Goal: Task Accomplishment & Management: Complete application form

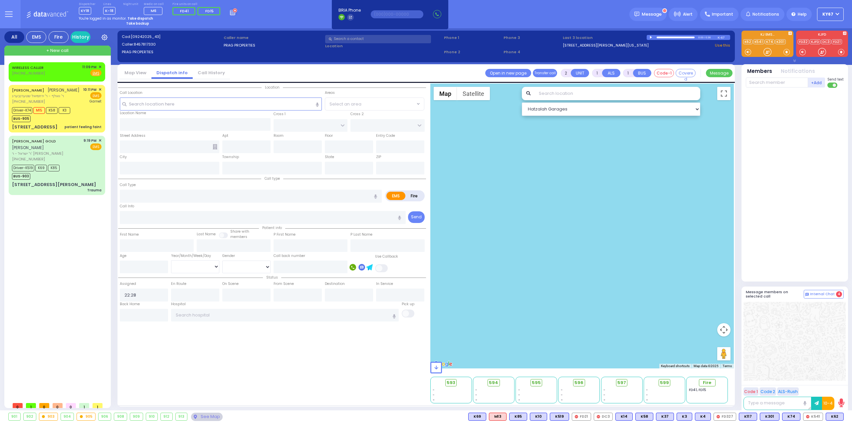
select select
click at [134, 18] on strong "Take dispatch" at bounding box center [140, 18] width 26 height 5
select select "9"
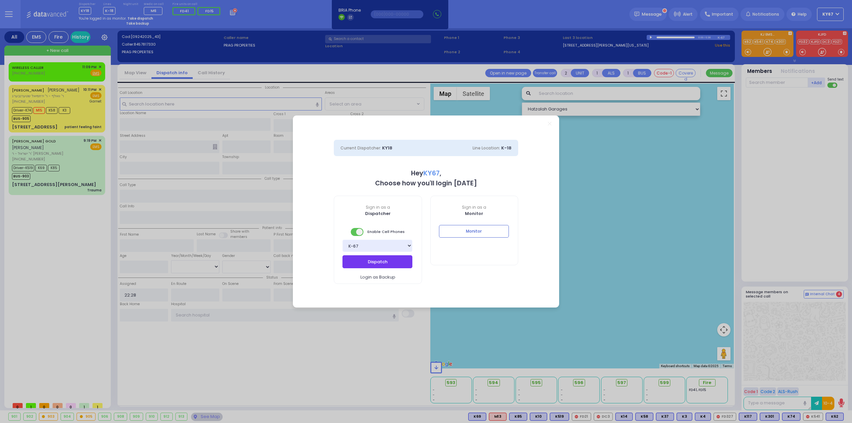
click at [387, 265] on button "Dispatch" at bounding box center [377, 261] width 70 height 13
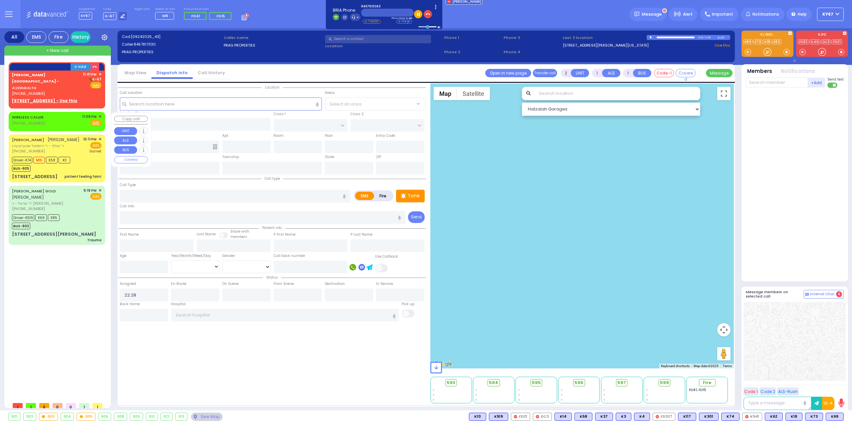
click at [100, 114] on span "✕" at bounding box center [99, 117] width 3 height 6
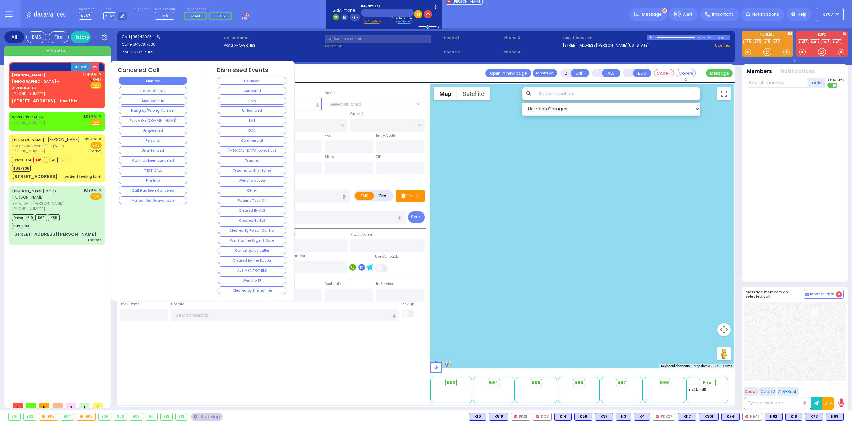
click at [139, 80] on button "Member" at bounding box center [153, 81] width 69 height 8
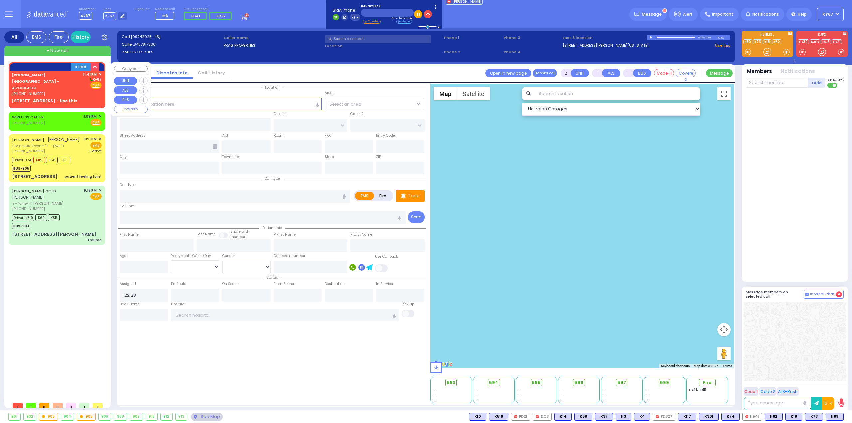
click at [42, 78] on div "Aizer Health Center - AIZERHEALTH" at bounding box center [46, 82] width 69 height 20
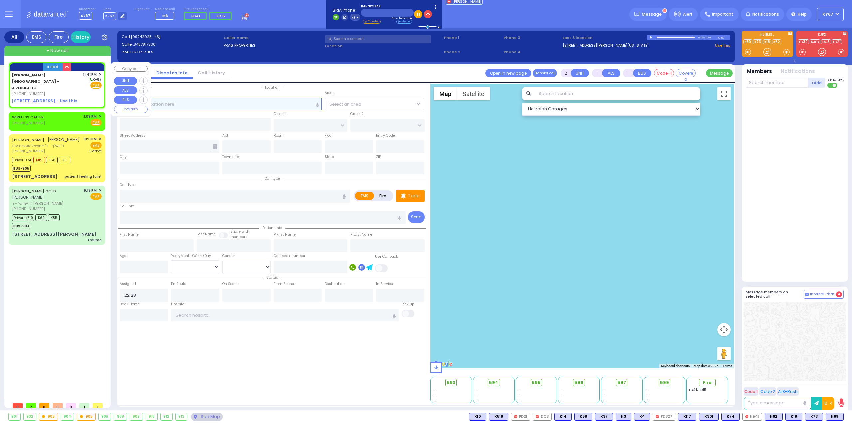
select select
radio input "true"
select select
type input "23:41"
select select "Hatzalah Garages"
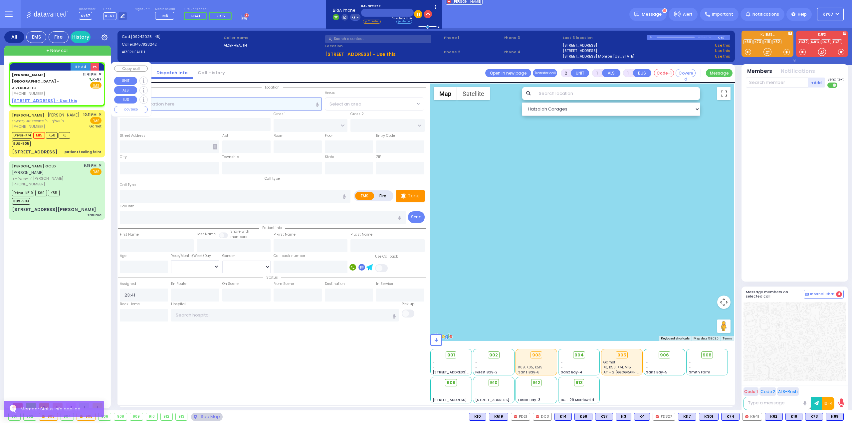
select select
radio input "true"
select select
select select "Hatzalah Garages"
click at [48, 98] on u "49 FOREST ROAD - Use this" at bounding box center [44, 101] width 65 height 6
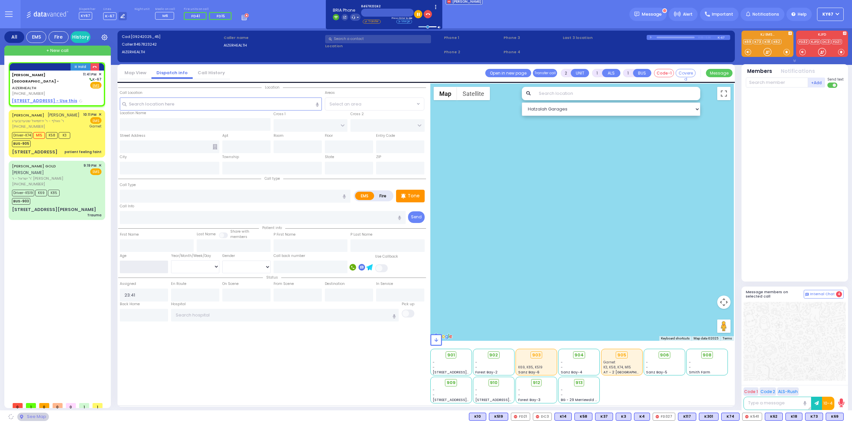
select select
radio input "true"
select select
select select "Hatzalah Garages"
click at [132, 266] on input "number" at bounding box center [144, 266] width 48 height 13
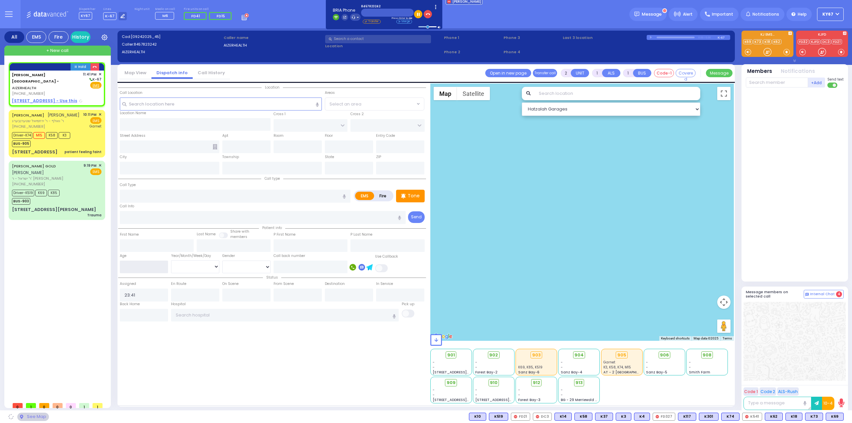
type input "49 Forest Road"
type input "Arncliffe"
type input "New South Wales"
type input "2205"
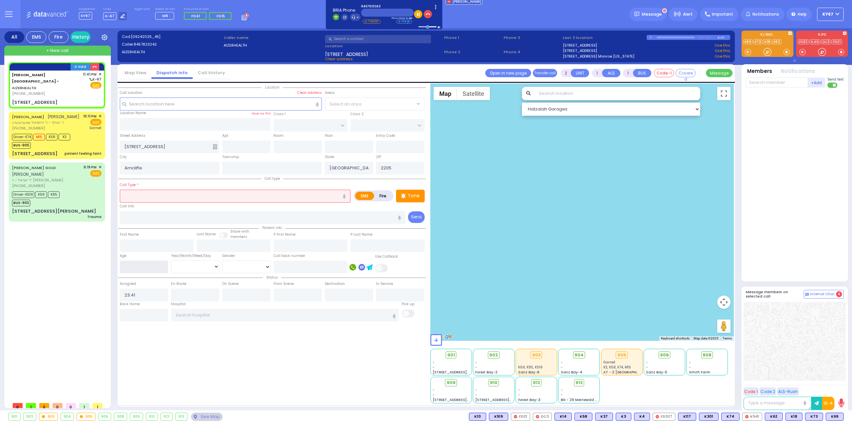
select select
radio input "true"
select select
select select "Hatzalah Garages"
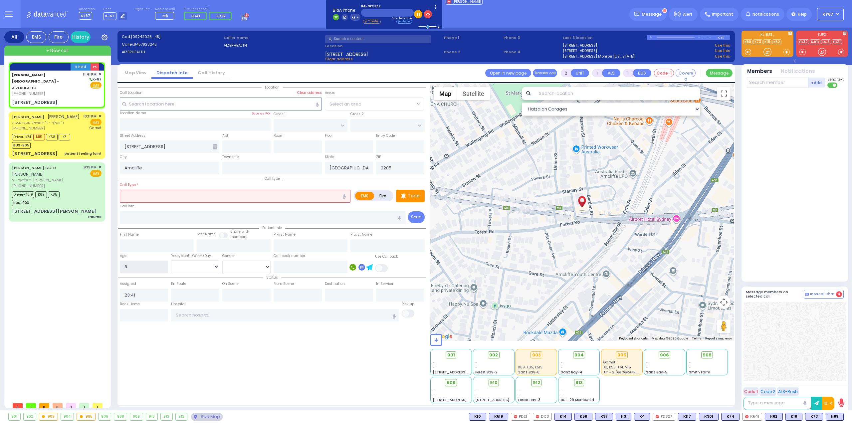
type input "8"
click at [193, 263] on select "Year Month Week Day" at bounding box center [195, 266] width 48 height 13
select select
radio input "true"
select select
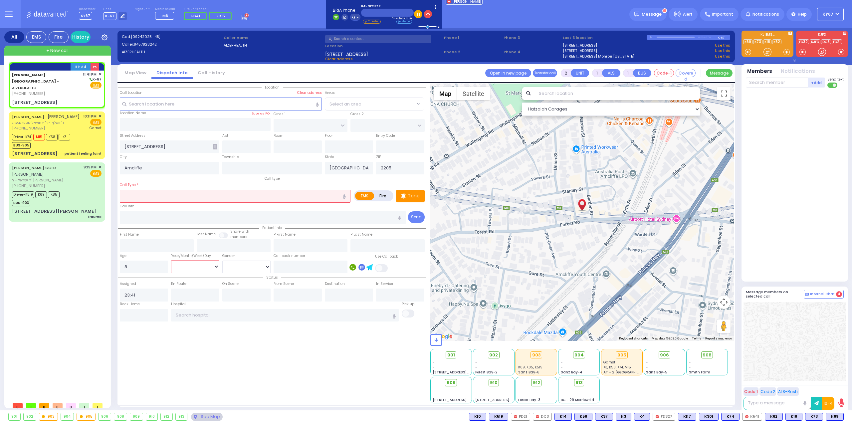
select select "Hatzalah Garages"
select select "Month"
click at [171, 260] on select "Year Month Week Day" at bounding box center [195, 266] width 48 height 13
click at [233, 270] on select "Male Female" at bounding box center [246, 266] width 48 height 13
select select
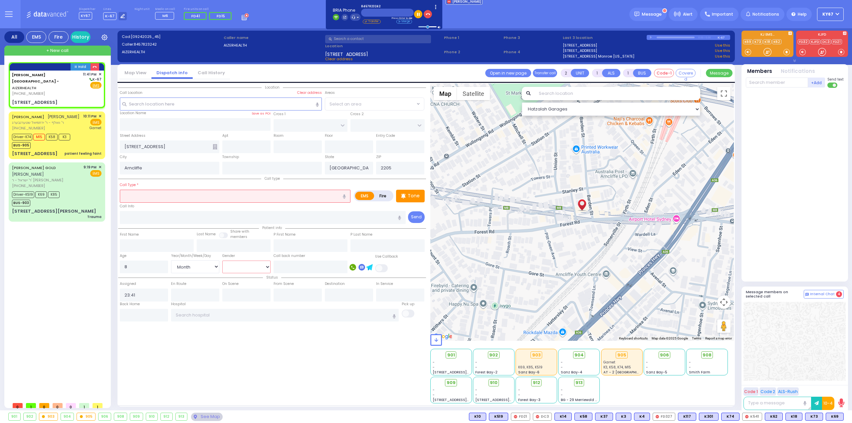
radio input "true"
select select "Month"
select select "Hatzalah Garages"
select select "[DEMOGRAPHIC_DATA]"
click at [222, 260] on select "Male Female" at bounding box center [246, 266] width 48 height 13
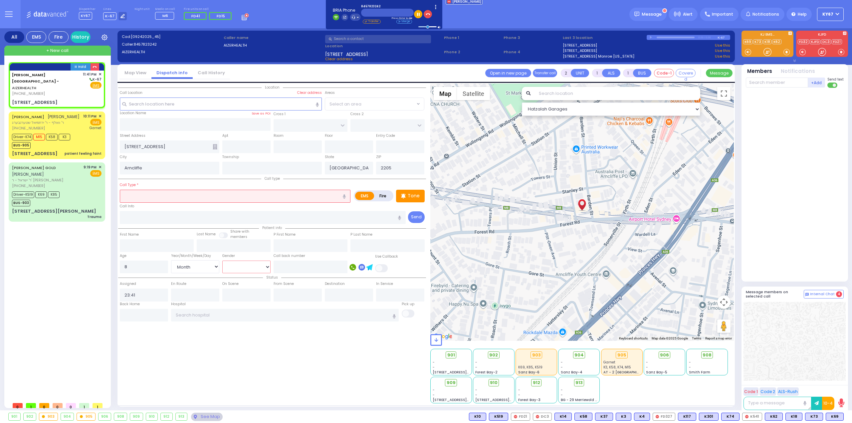
select select
radio input "true"
select select "Month"
select select "[DEMOGRAPHIC_DATA]"
select select "Hatzalah Garages"
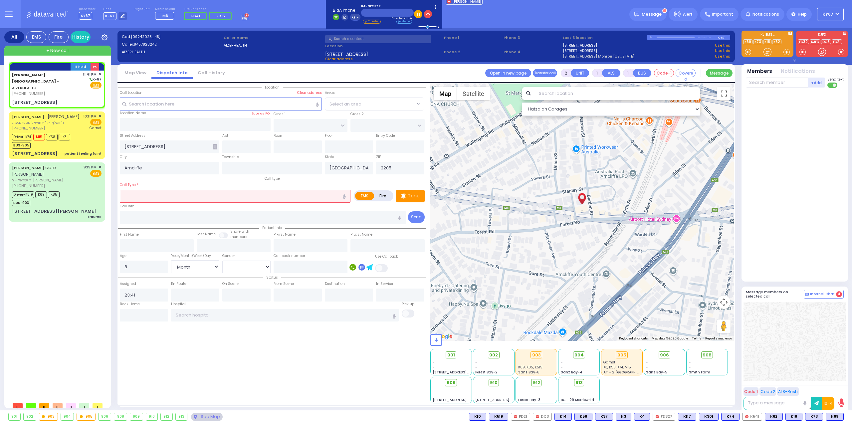
click at [583, 56] on link "49 FOREST RD. Monroe New York" at bounding box center [598, 57] width 72 height 6
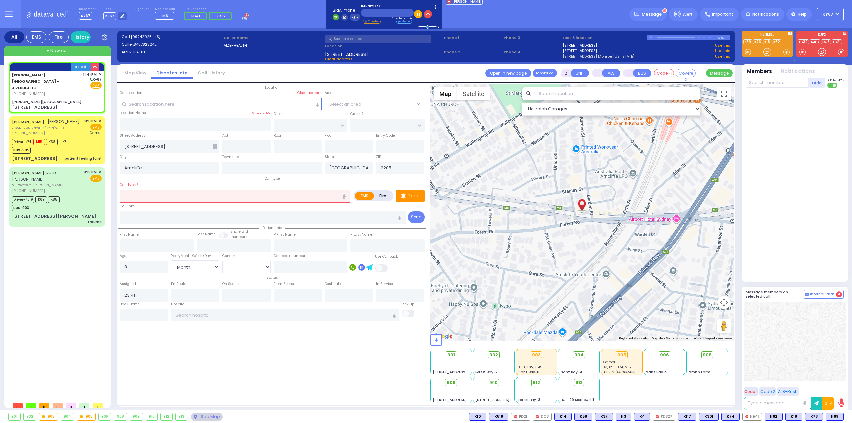
select select
radio input "true"
select select "Month"
select select "[DEMOGRAPHIC_DATA]"
select select "Hatzalah Garages"
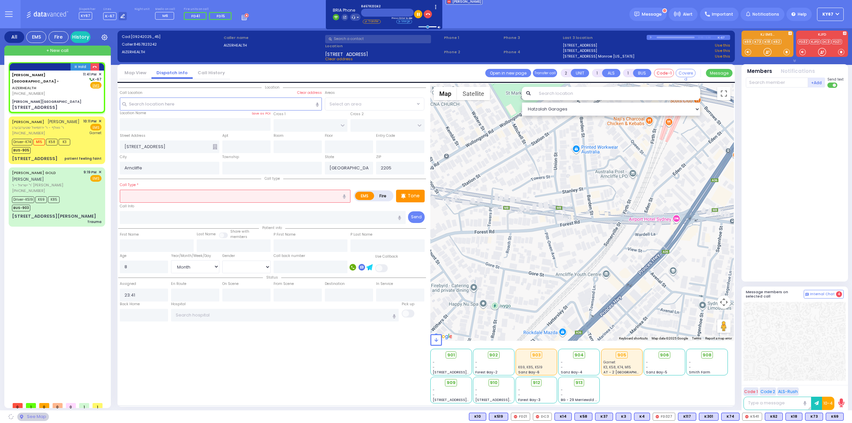
type input "[PERSON_NAME][GEOGRAPHIC_DATA]"
type input "VAN BUREN DR"
type input "CARTER LN"
type input "[STREET_ADDRESS]"
type input "[PERSON_NAME]"
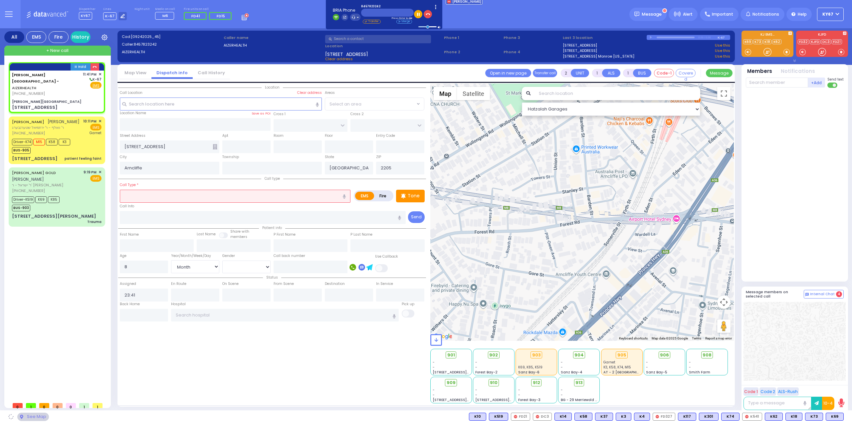
type input "[US_STATE]"
type input "10950"
select select "SECTION 2"
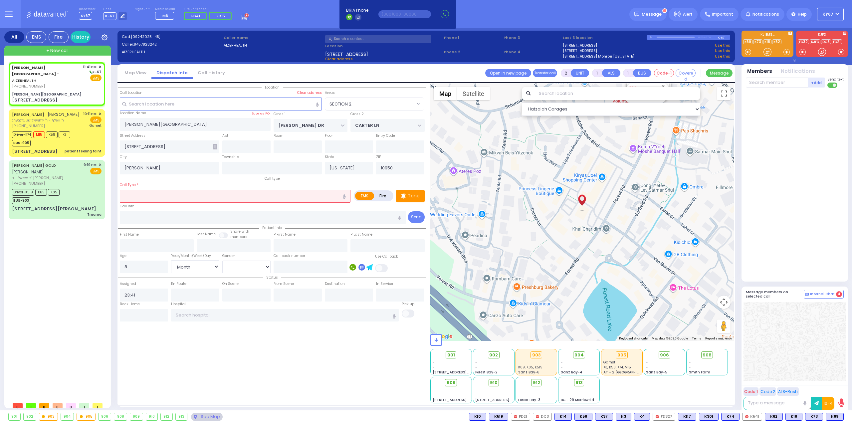
click at [230, 195] on input "text" at bounding box center [235, 196] width 231 height 13
select select
radio input "true"
select select "Month"
select select "[DEMOGRAPHIC_DATA]"
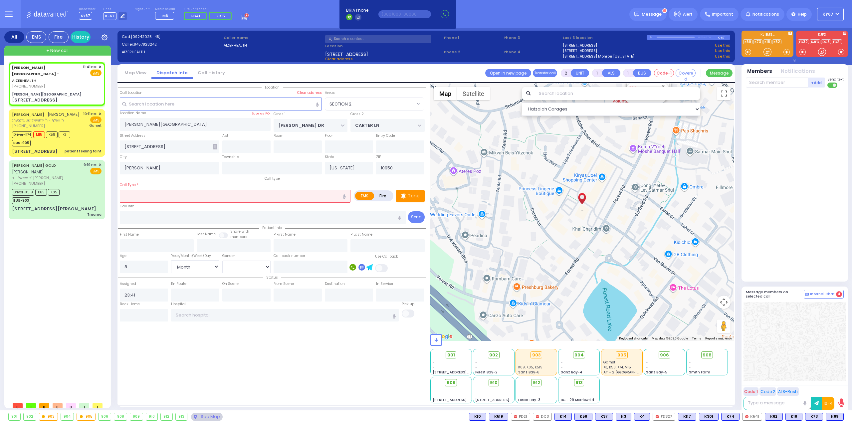
select select "Hatzalah Garages"
select select "SECTION 2"
select select
radio input "true"
select select "Month"
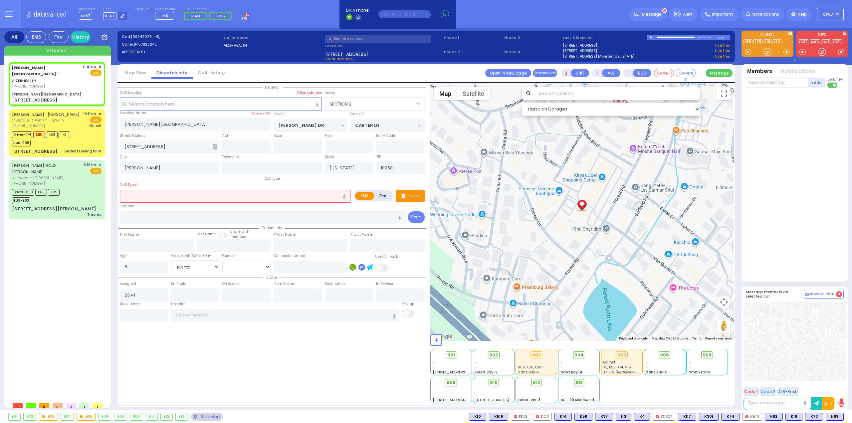
select select "[DEMOGRAPHIC_DATA]"
select select "Hatzalah Garages"
select select "SECTION 2"
click at [346, 195] on icon "button" at bounding box center [344, 196] width 3 height 4
type input "neck pain"
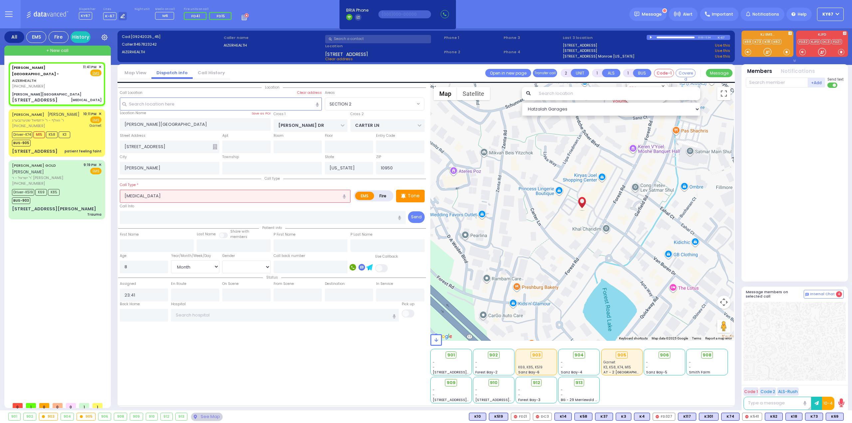
select select
radio input "true"
select select "Month"
select select "[DEMOGRAPHIC_DATA]"
select select "Hatzalah Garages"
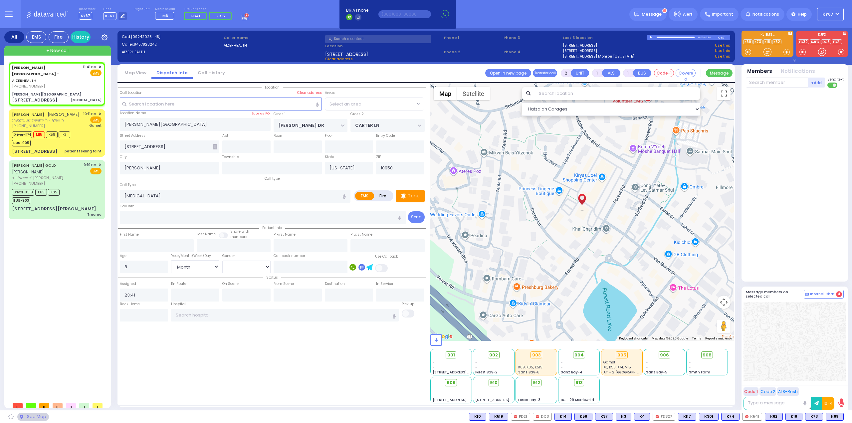
select select "SECTION 2"
click at [128, 194] on input "neck pain" at bounding box center [235, 196] width 231 height 13
type input "[MEDICAL_DATA]"
click at [191, 192] on input "[MEDICAL_DATA]" at bounding box center [235, 196] width 231 height 13
select select
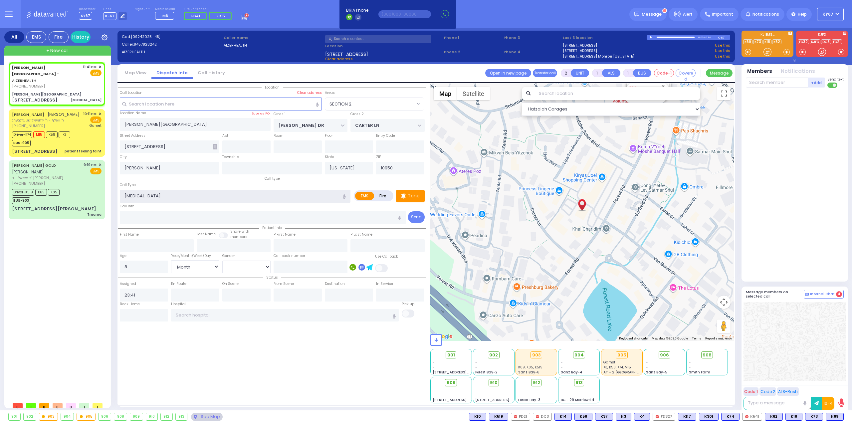
radio input "true"
select select "Month"
select select "[DEMOGRAPHIC_DATA]"
select select "Hatzalah Garages"
select select "SECTION 2"
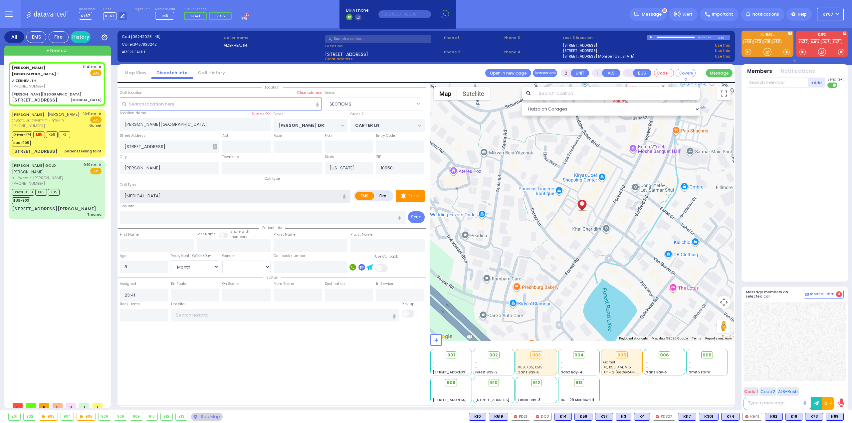
type input "[MEDICAL_DATA]"
click at [361, 216] on input "text" at bounding box center [263, 217] width 286 height 13
select select
radio input "true"
select select "Month"
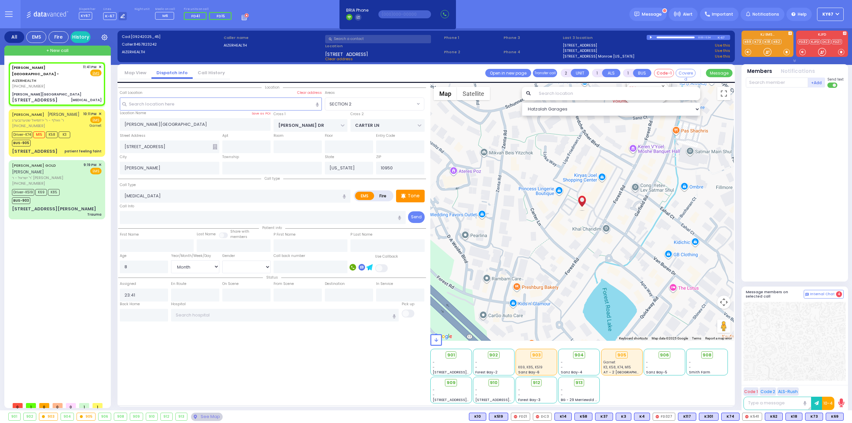
select select "[DEMOGRAPHIC_DATA]"
select select "Hatzalah Garages"
select select "SECTION 2"
click at [399, 216] on icon "button" at bounding box center [399, 218] width 3 height 4
type input "patient has a mass on their neck and unable to move the neck"
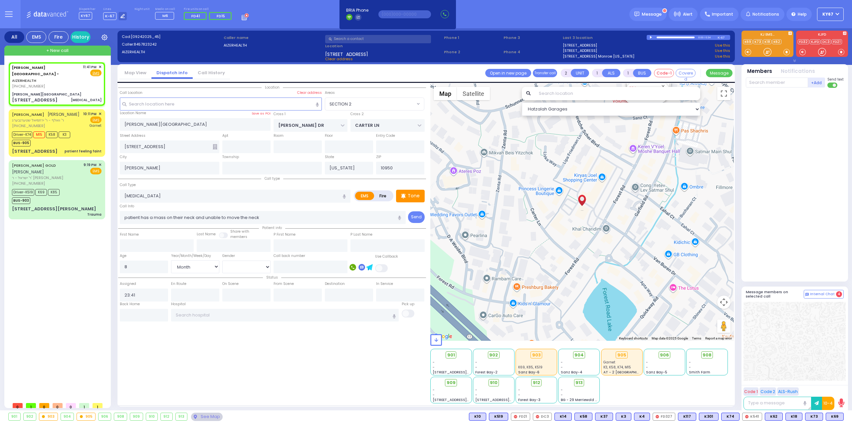
select select
radio input "true"
select select "Month"
select select "[DEMOGRAPHIC_DATA]"
select select "Hatzalah Garages"
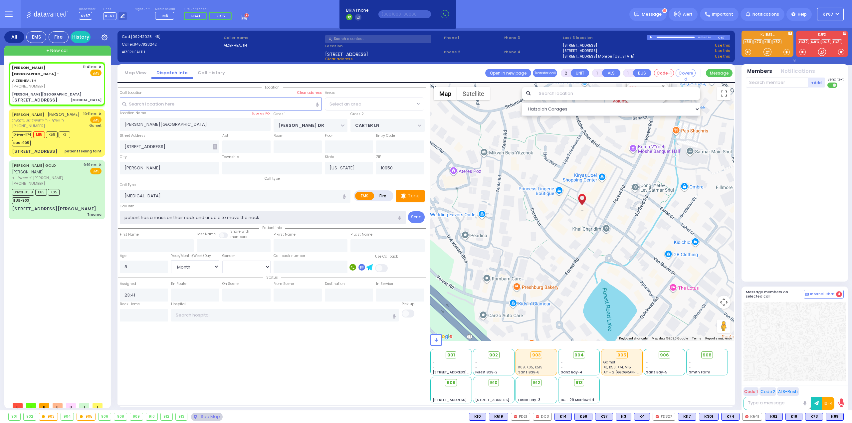
drag, startPoint x: 126, startPoint y: 217, endPoint x: 156, endPoint y: 215, distance: 30.0
click at [126, 217] on input "patient has a mass on their neck and unable to move the neck" at bounding box center [263, 217] width 286 height 13
select select "SECTION 2"
click at [194, 216] on input "Patient has a mass on their neck and unable to move the neck" at bounding box center [263, 217] width 286 height 13
click at [261, 217] on input "Patient has a mass on their neck, and unable to move the neck" at bounding box center [263, 217] width 286 height 13
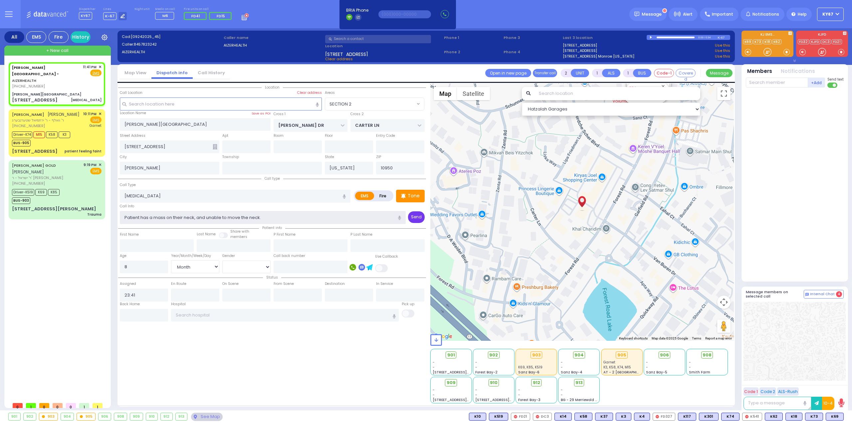
type input "Patient has a mass on their neck, and unable to move the neck."
click at [414, 218] on button "Send" at bounding box center [416, 217] width 17 height 12
select select
radio input "true"
select select "Month"
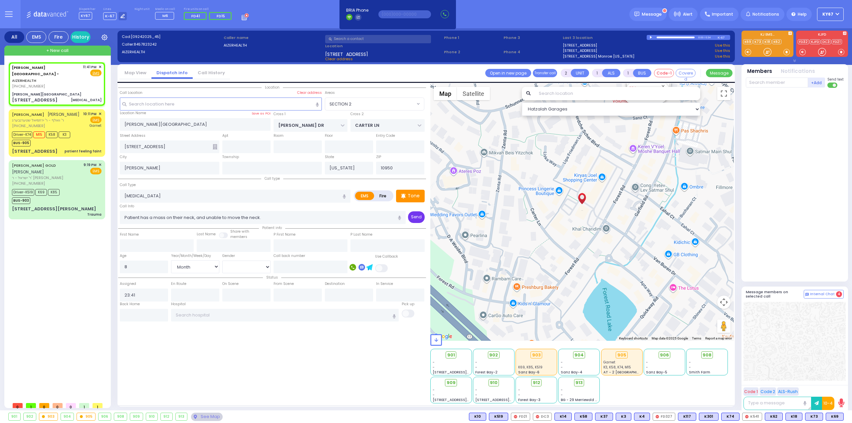
select select "[DEMOGRAPHIC_DATA]"
select select "Hatzalah Garages"
click at [295, 145] on input "text" at bounding box center [297, 146] width 48 height 13
select select "SECTION 2"
type input "3"
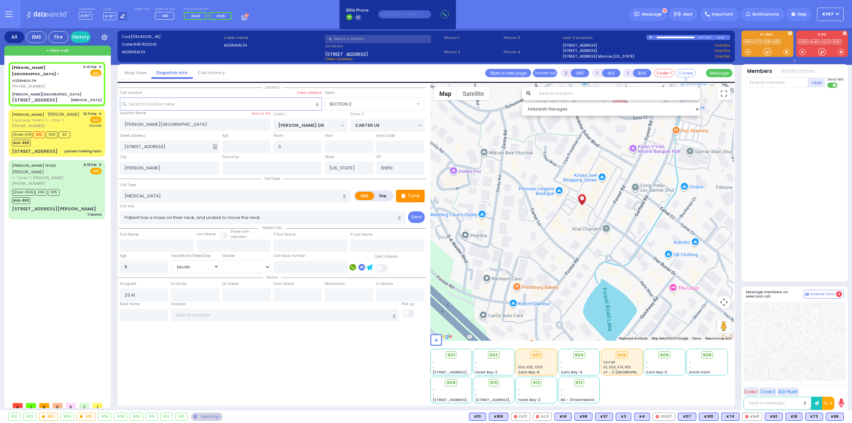
click at [366, 360] on div "Location All areas" at bounding box center [272, 243] width 308 height 320
select select
radio input "true"
select select "Month"
select select "[DEMOGRAPHIC_DATA]"
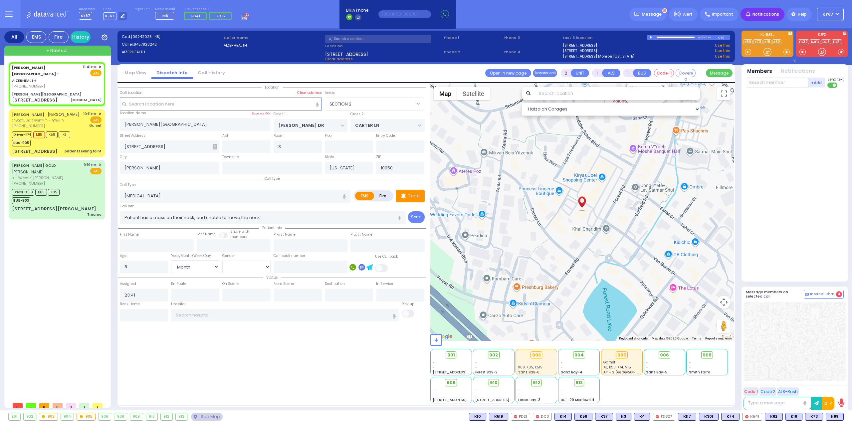
select select "Hatzalah Garages"
select select "SECTION 2"
click at [797, 184] on div at bounding box center [794, 182] width 99 height 185
click at [81, 187] on div "Driver-K519 K69 K85 BUS-903" at bounding box center [56, 195] width 89 height 17
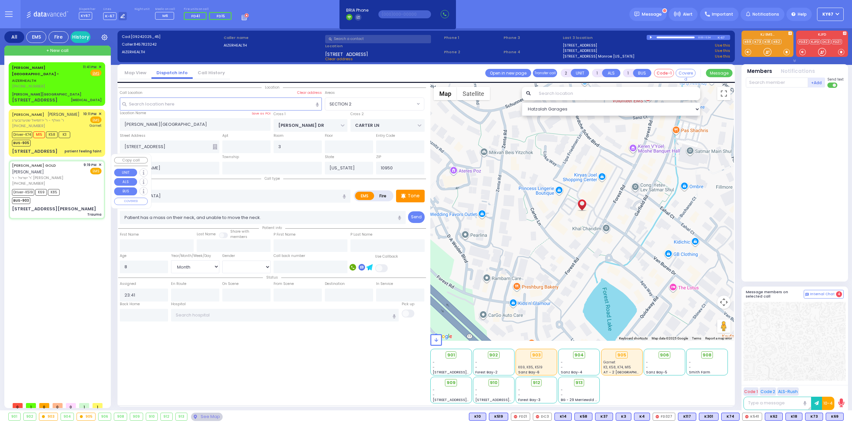
type input "6"
select select
type input "Trauma"
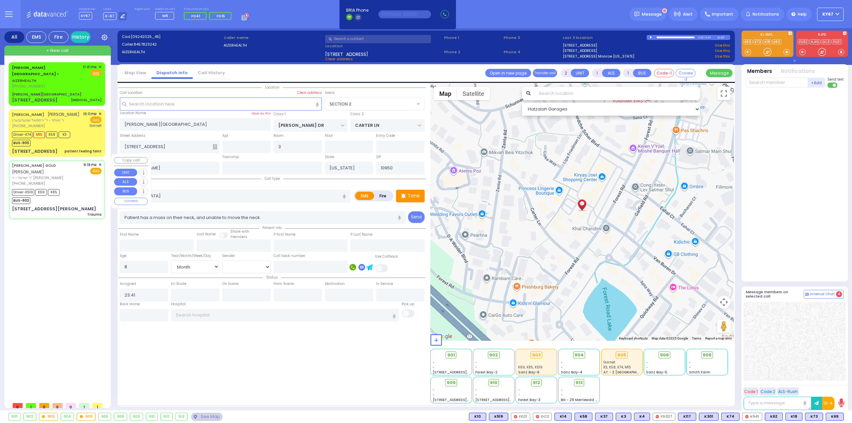
radio input "true"
type input "[PERSON_NAME]"
type input "GOLD"
type input "Burech"
type input "Gold"
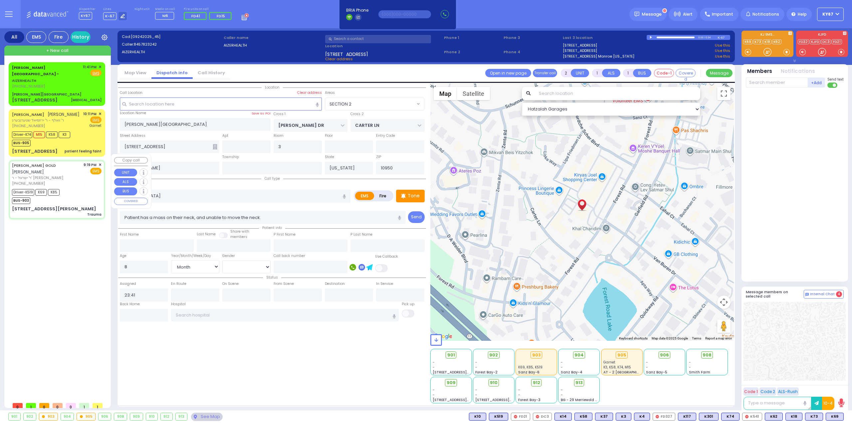
type input "2"
select select "Year"
select select "[DEMOGRAPHIC_DATA]"
type input "21:19"
type input "21:21"
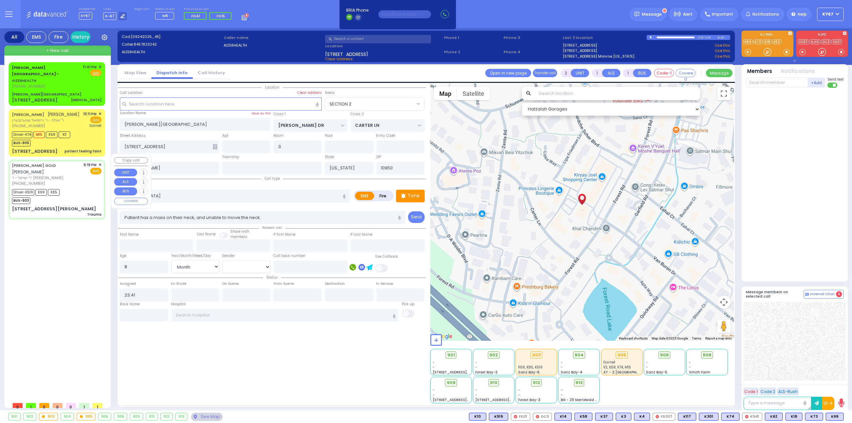
type input "21:23"
type input "21:40"
type input "22:10"
type input "22:25"
type input "[GEOGRAPHIC_DATA] [STREET_ADDRESS][PERSON_NAME]"
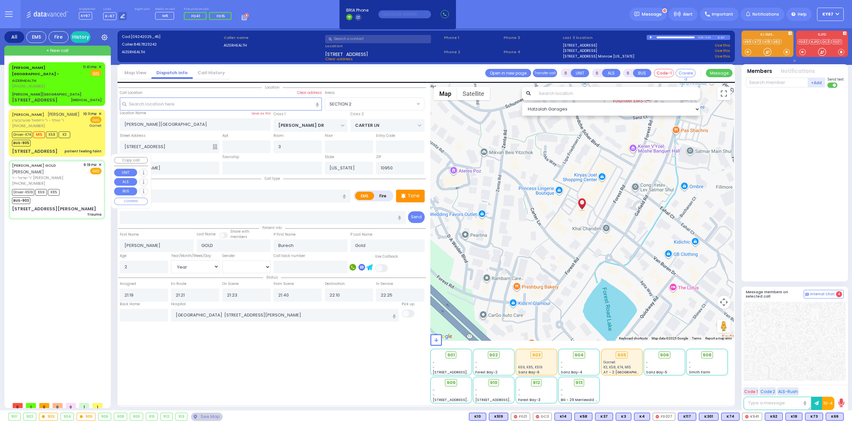
select select "Hatzalah Garages"
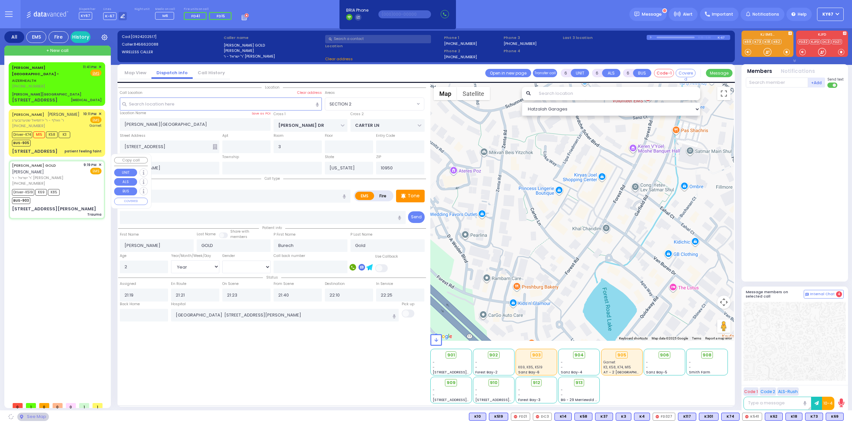
type input "SATMAR DR"
type input "TAYLOR COURT"
type input "13 [PERSON_NAME] CT"
type input "312"
type input "Monroe"
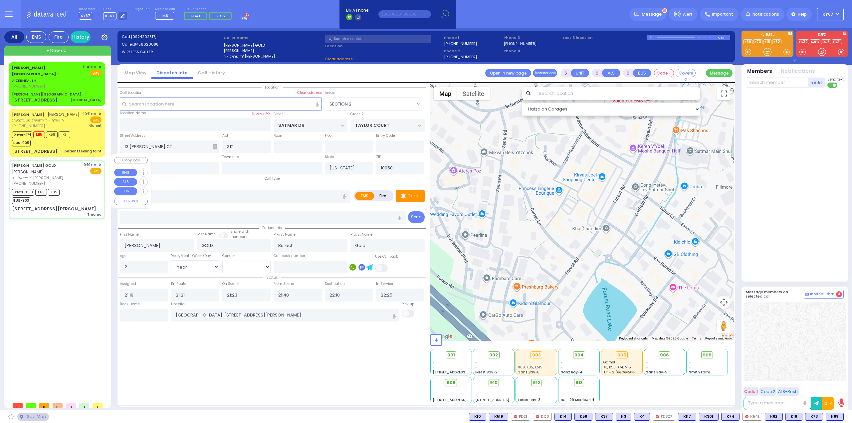
select select "SECTION 3"
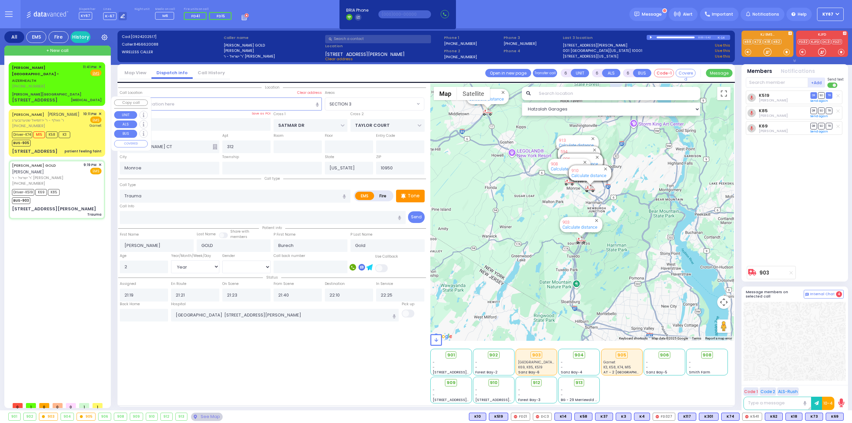
click at [88, 130] on div "Driver-K74 M15 K58 K3 BUS-905" at bounding box center [56, 138] width 89 height 17
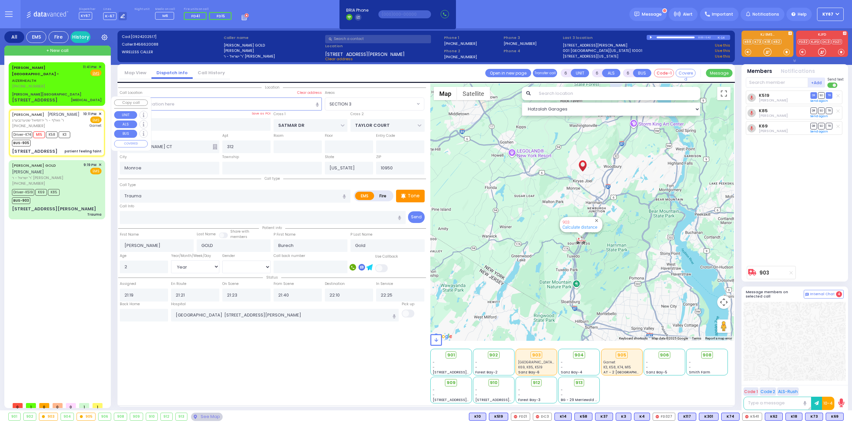
select select
type input "patient feeling faint"
radio input "true"
type input "[PERSON_NAME]"
type input "GOLDENBERG"
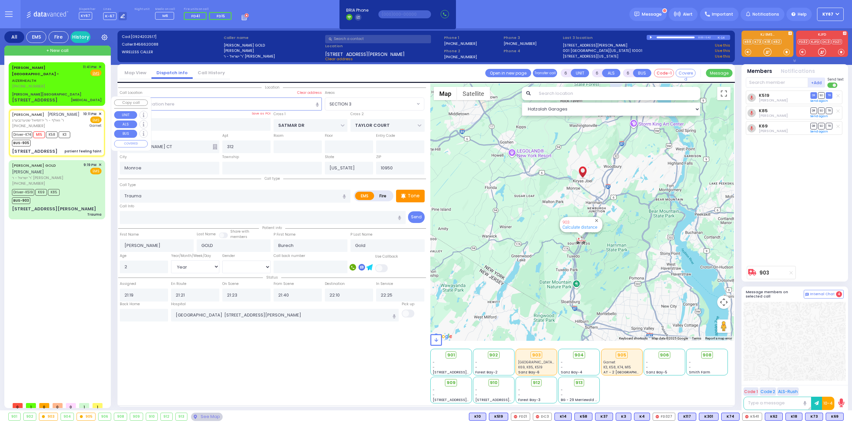
type input "[PERSON_NAME]"
type input "50"
select select "Year"
select select "[DEMOGRAPHIC_DATA]"
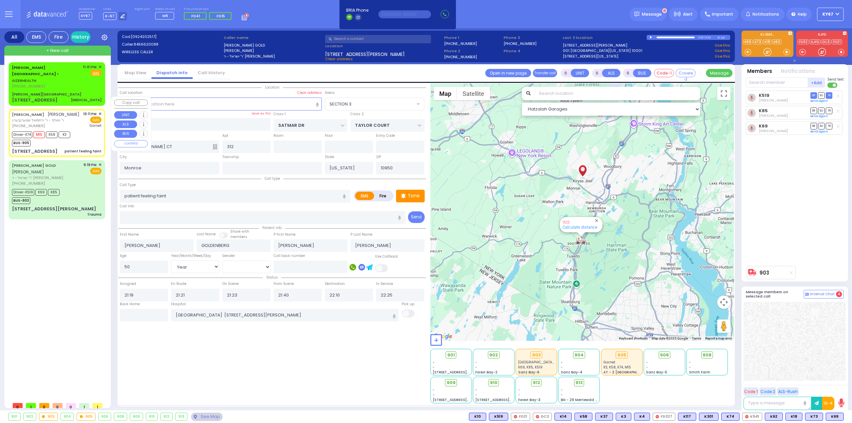
type input "22:11"
type input "22:13"
type input "22:15"
type input "22:40"
type input "23:11"
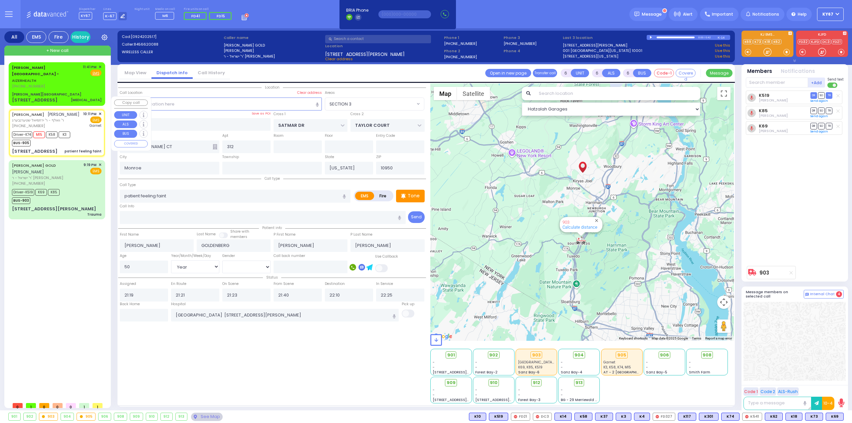
type input "[GEOGRAPHIC_DATA]"
type input "ZENTA RD"
type input "KOSNITZ DR"
type input "29 SCHUNNEMUNK RD"
type input "301"
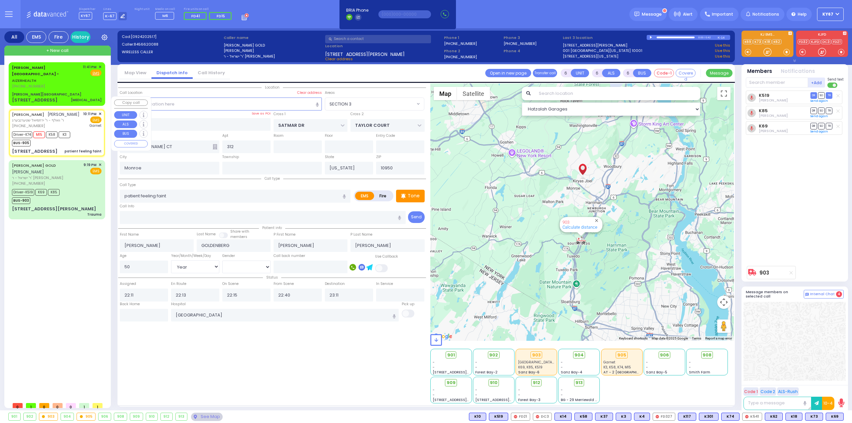
type input "[PERSON_NAME]"
select select "Hatzalah Garages"
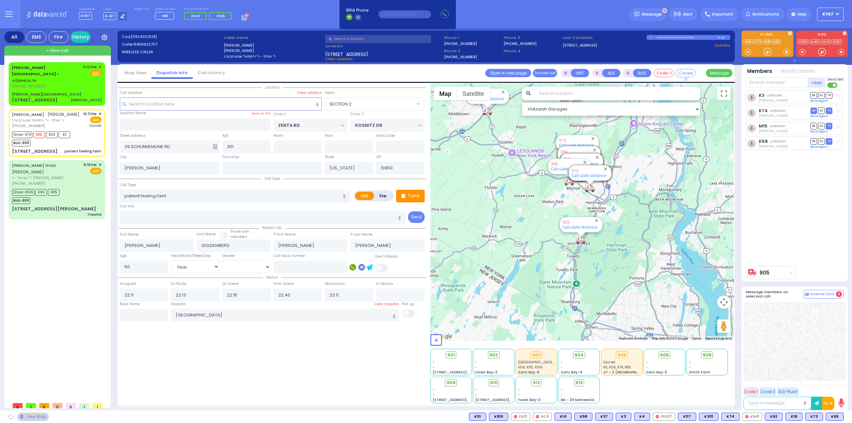
select select "SECTION 2"
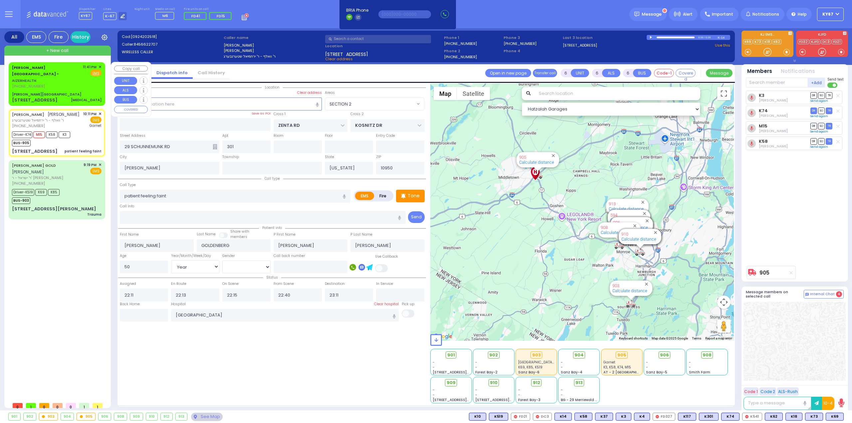
click at [63, 78] on div "Aizer Health Center - AIZERHEALTH (845) 782-3242 11:41 PM ✕ Fire EMS" at bounding box center [57, 83] width 94 height 41
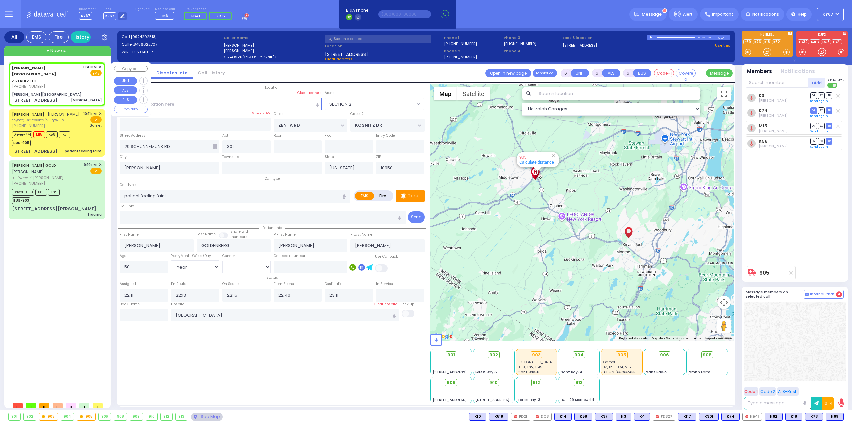
type input "2"
type input "1"
select select
type input "[MEDICAL_DATA]"
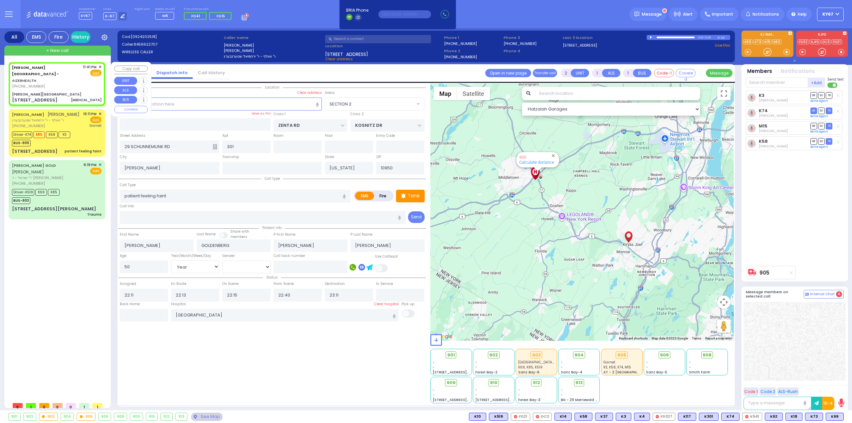
radio input "true"
type input "Patient has a mass on their neck, and unable to move the neck."
type input "8"
select select "Month"
select select "[DEMOGRAPHIC_DATA]"
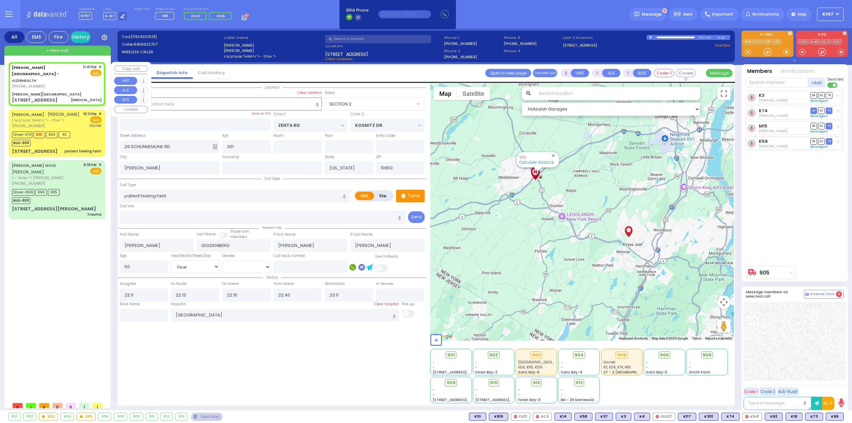
type input "23:41"
type input "[PERSON_NAME][GEOGRAPHIC_DATA]"
type input "VAN BUREN DR"
type input "CARTER LN"
type input "[STREET_ADDRESS]"
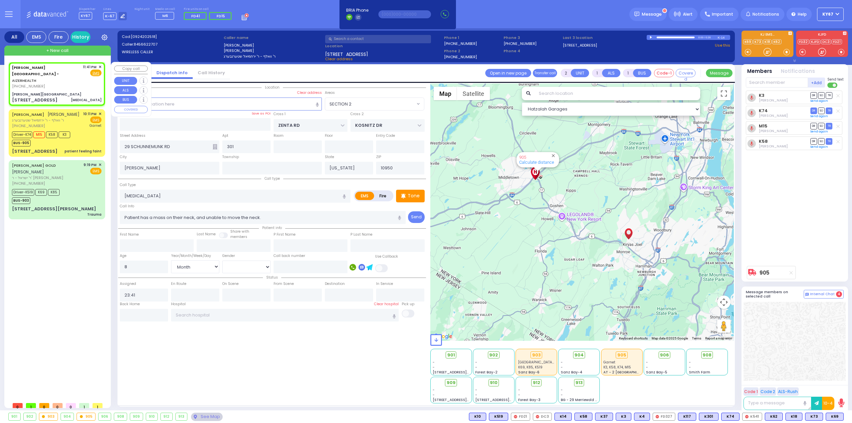
type input "3"
select select "Hatzalah Garages"
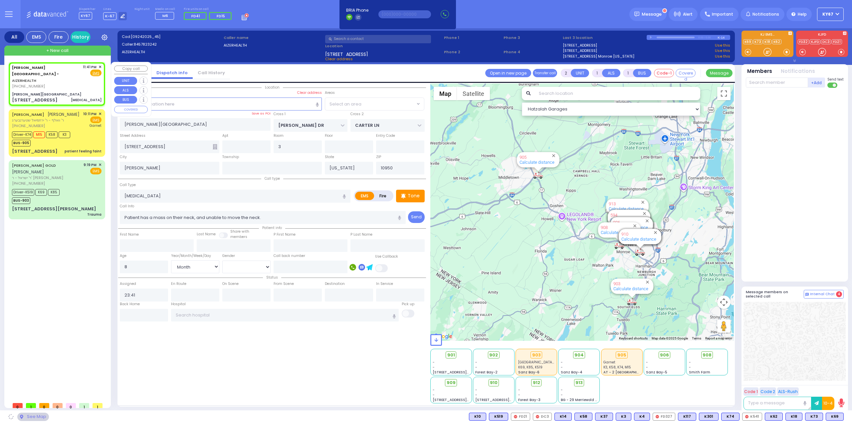
select select "SECTION 2"
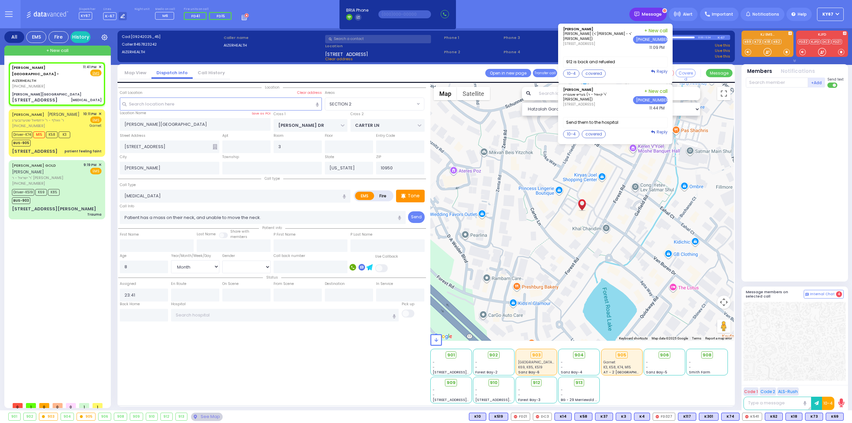
click at [643, 18] on div "Message" at bounding box center [647, 14] width 37 height 13
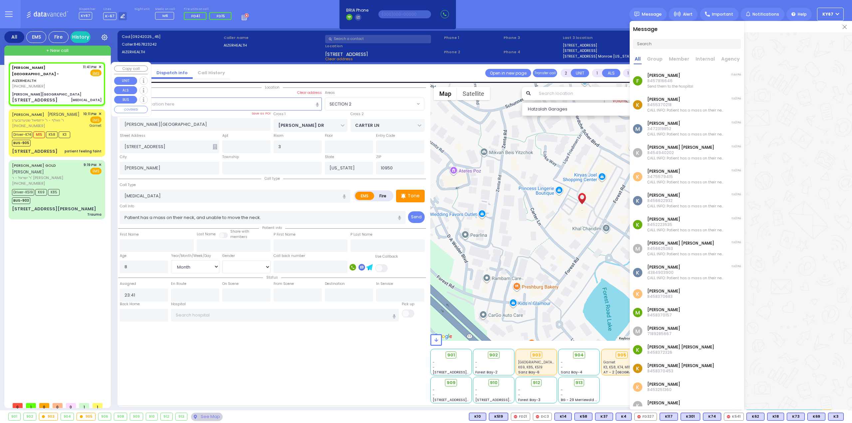
click at [49, 77] on div "Aizer Health Center - AIZERHEALTH (845) 782-3242 11:41 PM ✕ Fire EMS" at bounding box center [57, 83] width 94 height 41
select select
radio input "true"
select select "Month"
select select "[DEMOGRAPHIC_DATA]"
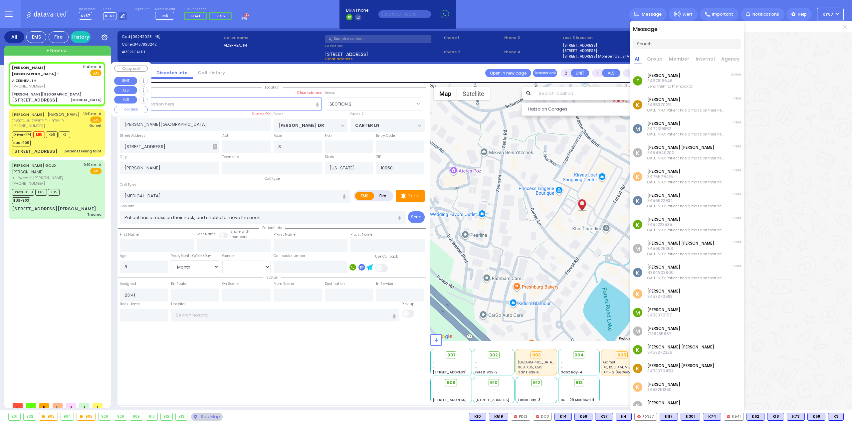
select select "Hatzalah Garages"
select select "SECTION 2"
click at [844, 26] on img at bounding box center [844, 27] width 4 height 4
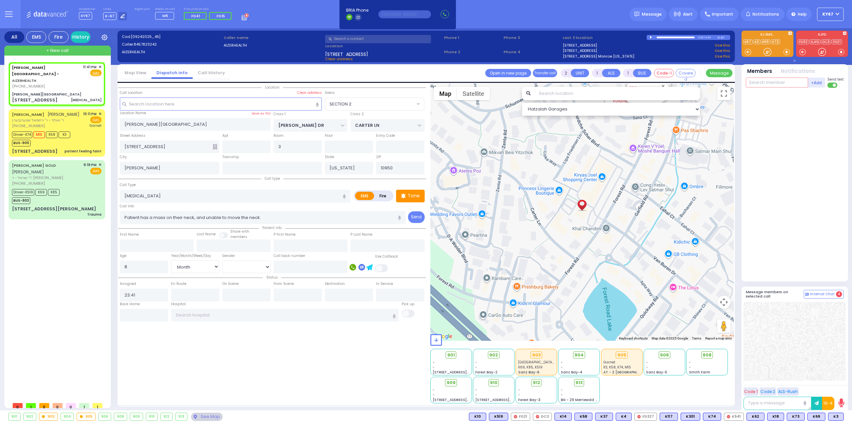
click at [759, 81] on input "text" at bounding box center [776, 83] width 62 height 10
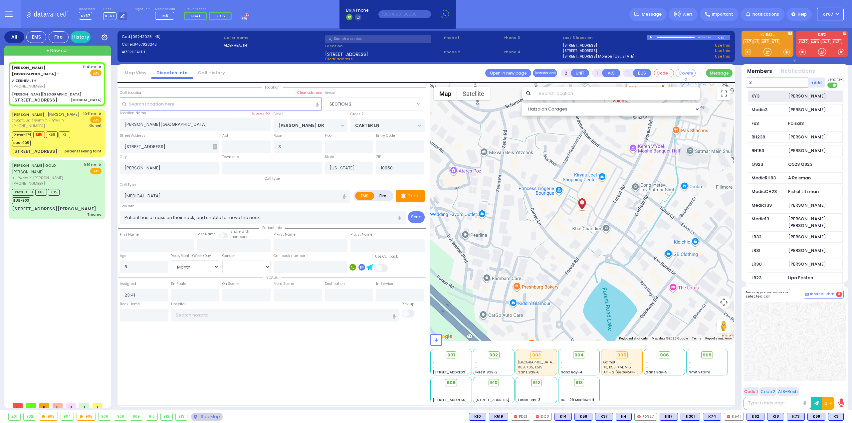
type input "3"
click at [796, 96] on div "[PERSON_NAME]" at bounding box center [807, 96] width 38 height 7
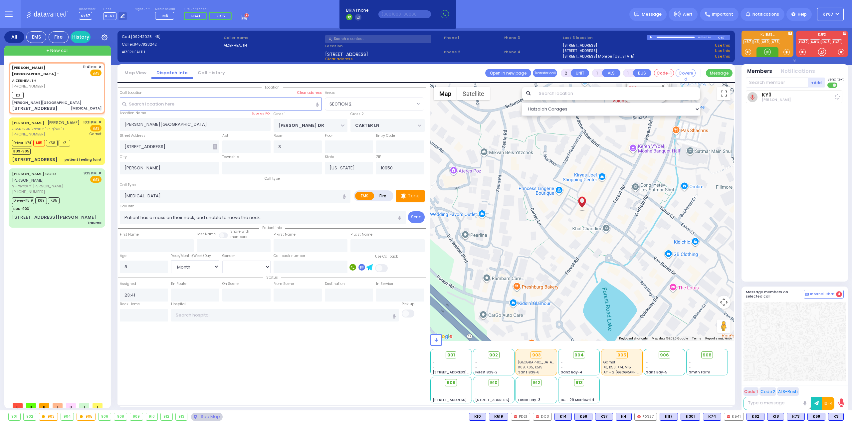
select select
radio input "true"
select select "Month"
select select "[DEMOGRAPHIC_DATA]"
click at [652, 16] on span "Message" at bounding box center [651, 14] width 20 height 7
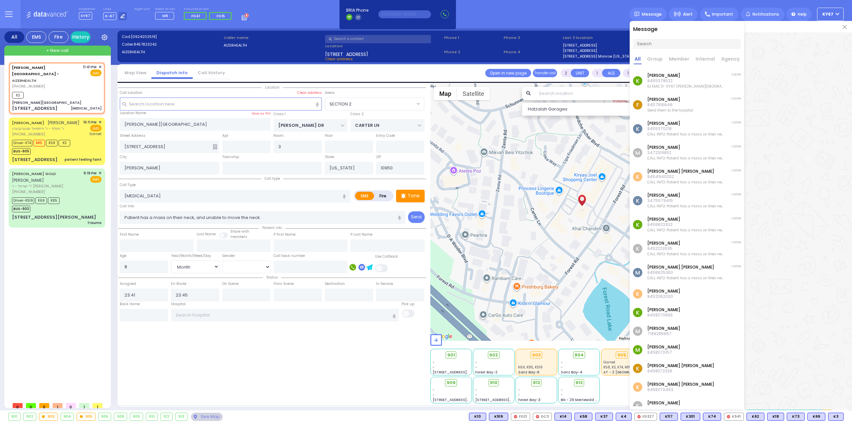
click at [671, 294] on p "8452062030" at bounding box center [663, 296] width 33 height 5
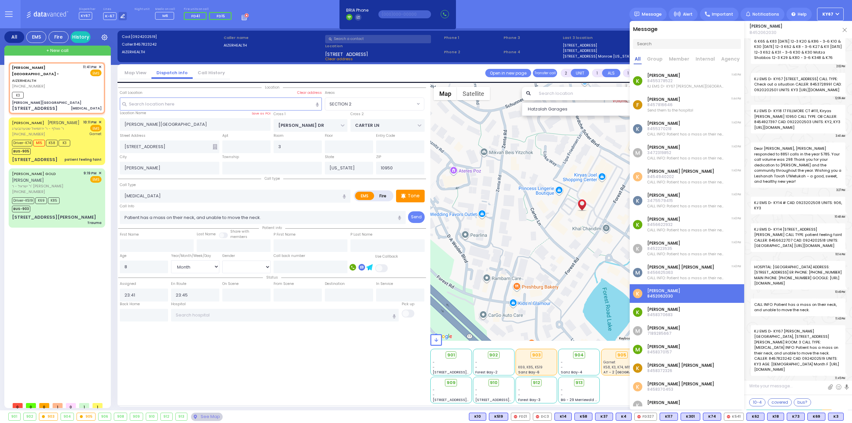
click at [670, 274] on p "8456625363" at bounding box center [685, 272] width 77 height 5
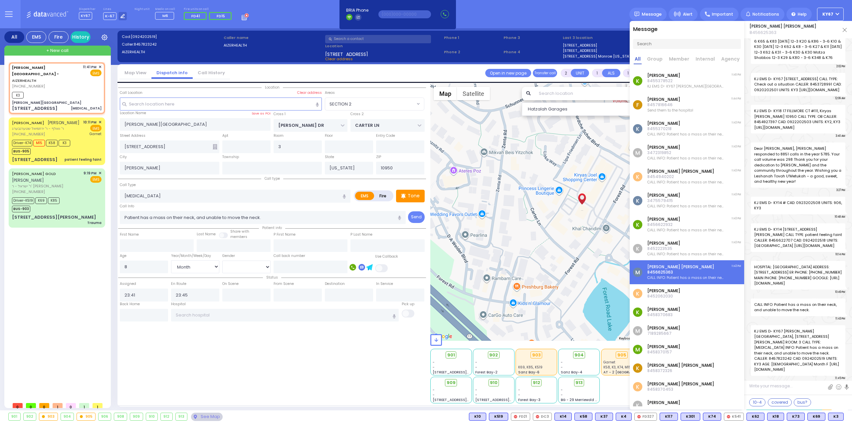
scroll to position [34075, 0]
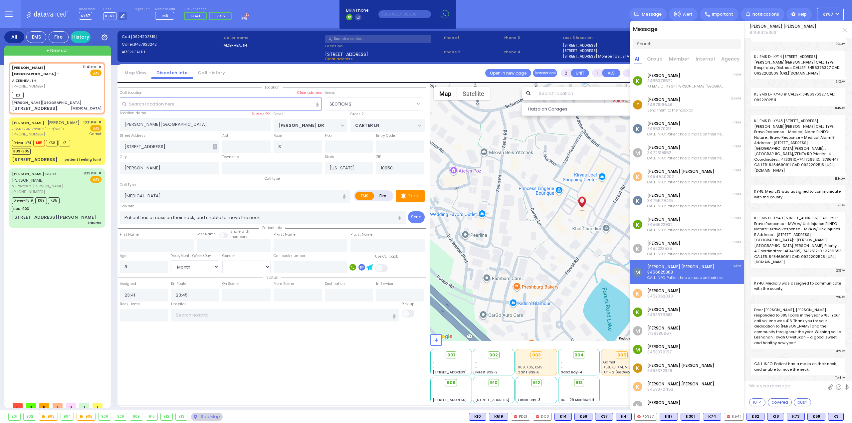
click at [358, 352] on div "Location All areas" at bounding box center [272, 243] width 308 height 320
click at [669, 331] on p "7189285667" at bounding box center [663, 333] width 33 height 5
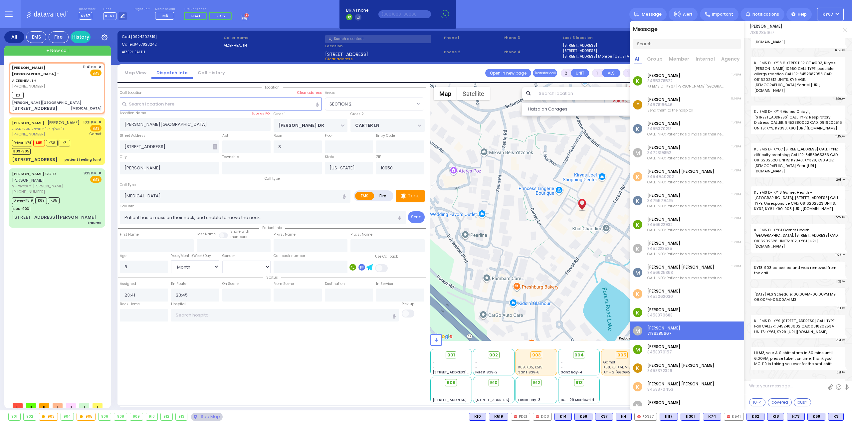
scroll to position [45450, 0]
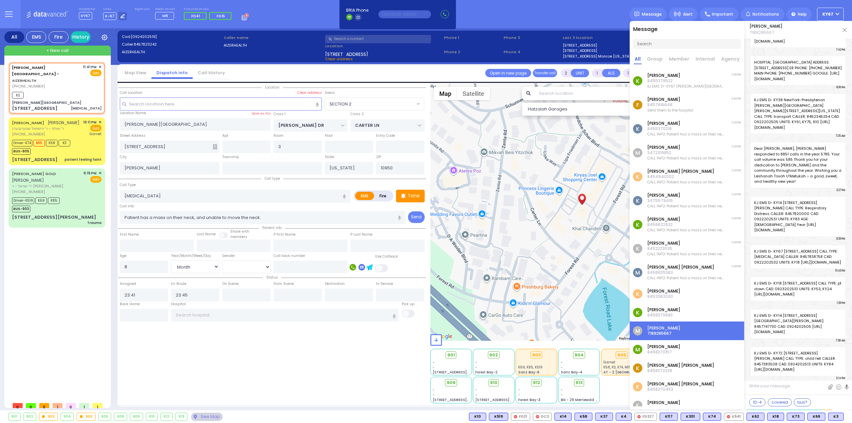
click at [203, 388] on div "Location All areas" at bounding box center [272, 243] width 308 height 320
click at [846, 30] on img at bounding box center [844, 30] width 4 height 4
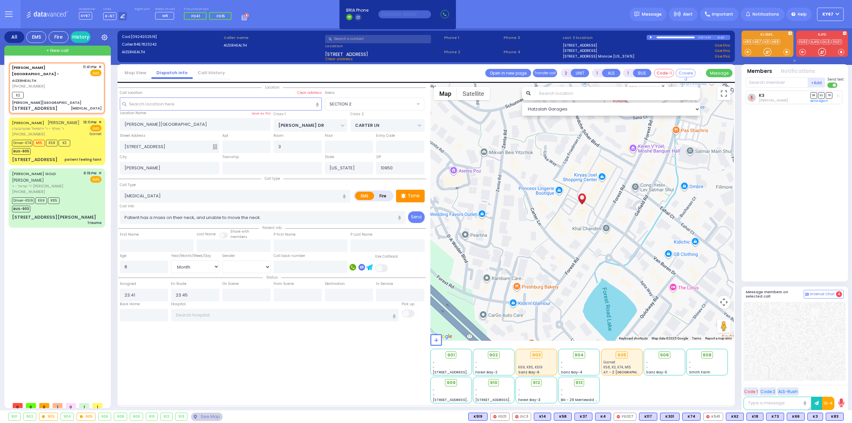
click at [282, 351] on div "Location All areas" at bounding box center [272, 243] width 308 height 320
click at [656, 17] on div "Message" at bounding box center [647, 14] width 37 height 13
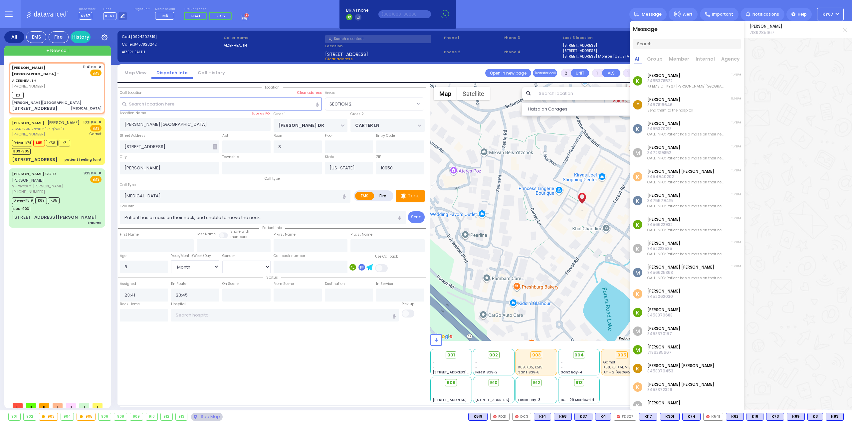
click at [843, 30] on img at bounding box center [844, 30] width 4 height 4
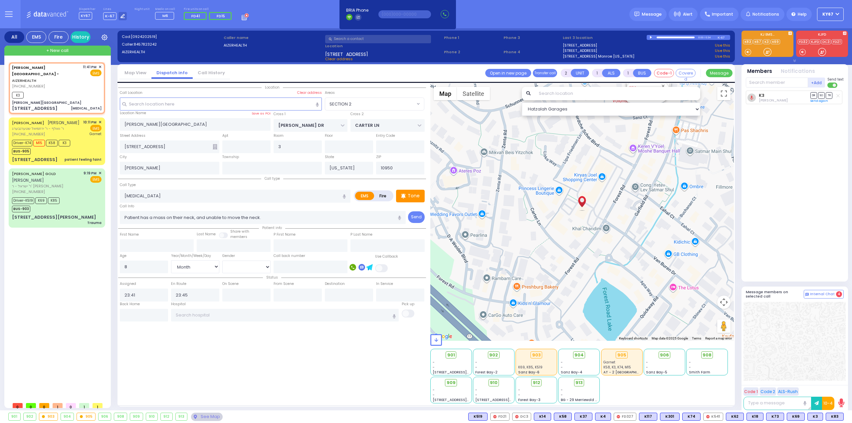
click at [810, 175] on div "K3 Shlomo Schvimmer DR SO TR Sending text" at bounding box center [794, 182] width 99 height 185
click at [832, 416] on span "K83" at bounding box center [834, 416] width 17 height 7
drag, startPoint x: 813, startPoint y: 336, endPoint x: 809, endPoint y: 334, distance: 4.5
click at [813, 335] on div at bounding box center [794, 341] width 102 height 79
click at [5, 11] on button at bounding box center [9, 14] width 24 height 28
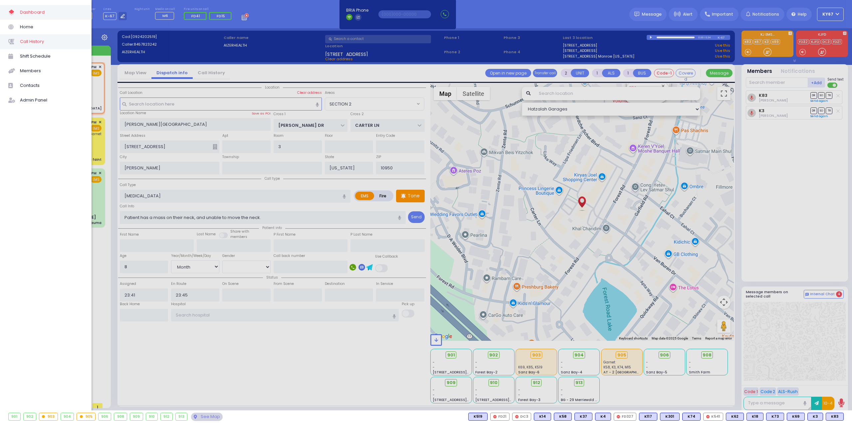
click at [42, 42] on span "Call History" at bounding box center [51, 41] width 63 height 9
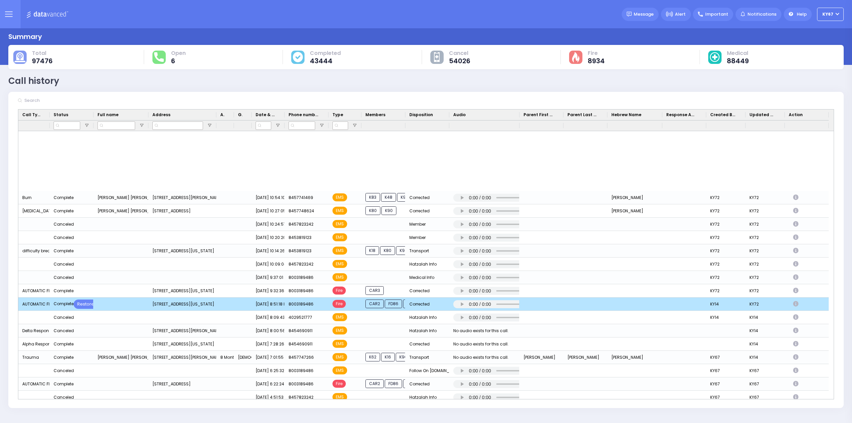
scroll to position [665, 0]
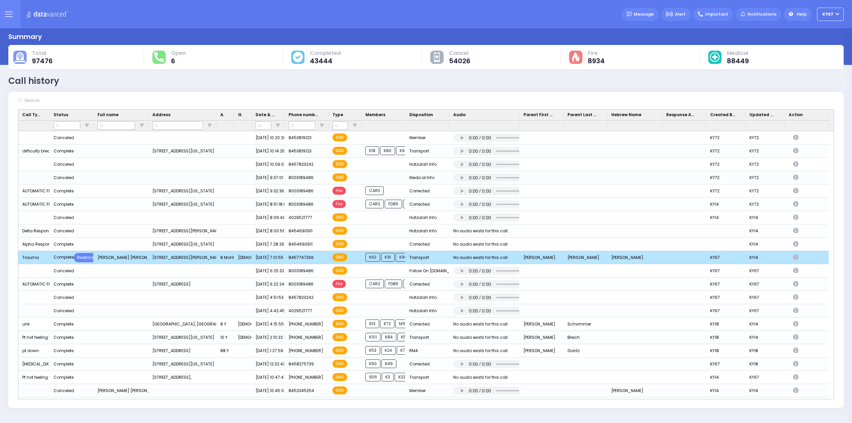
click at [178, 256] on div "[STREET_ADDRESS][PERSON_NAME]" at bounding box center [182, 257] width 68 height 13
click at [796, 256] on icon "Press SPACE to deselect this row." at bounding box center [796, 257] width 7 height 6
select select
select select "Transport"
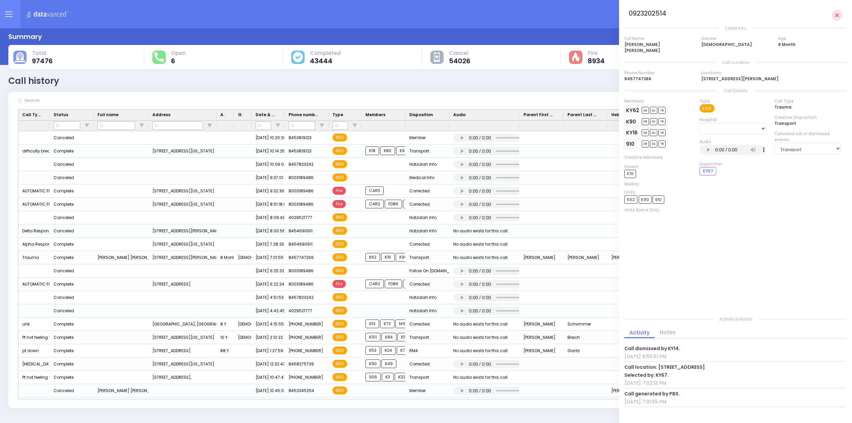
click at [717, 235] on div "Type EMS Hospital Aizer Health Center Aizer Health Center Aizer Health Center A…" at bounding box center [732, 201] width 75 height 207
click at [839, 12] on link at bounding box center [836, 15] width 11 height 11
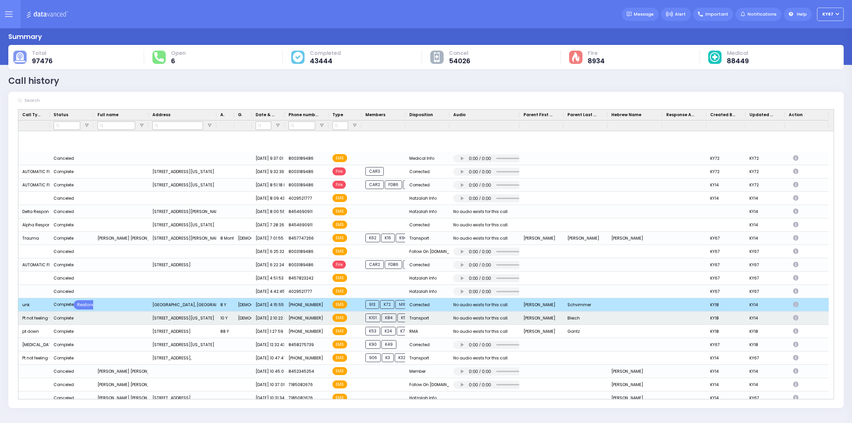
scroll to position [732, 0]
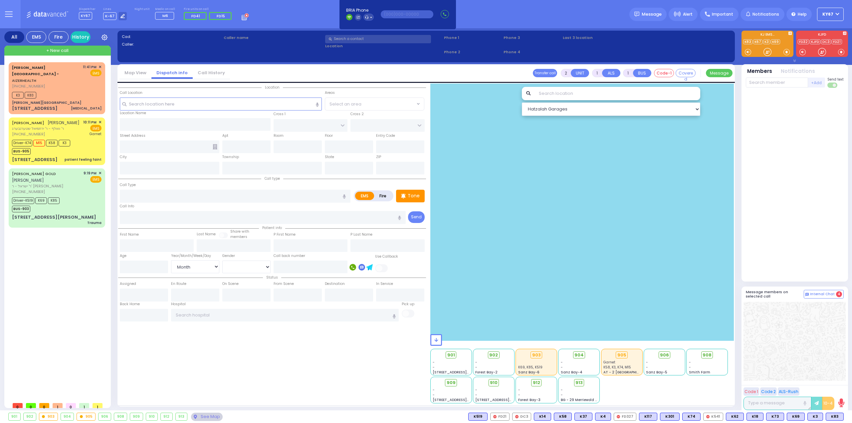
select select "Month"
select select "[DEMOGRAPHIC_DATA]"
type input "Ky67"
click at [822, 416] on button at bounding box center [820, 416] width 3 height 7
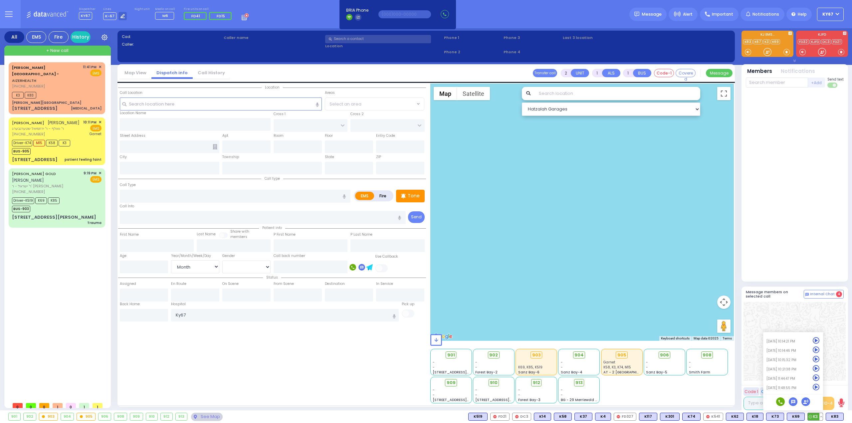
click at [815, 386] on icon at bounding box center [815, 387] width 7 height 7
click at [771, 200] on div at bounding box center [794, 184] width 98 height 189
click at [825, 417] on button at bounding box center [822, 416] width 3 height 7
click at [843, 416] on button at bounding box center [841, 416] width 3 height 7
click at [837, 387] on icon at bounding box center [836, 387] width 7 height 7
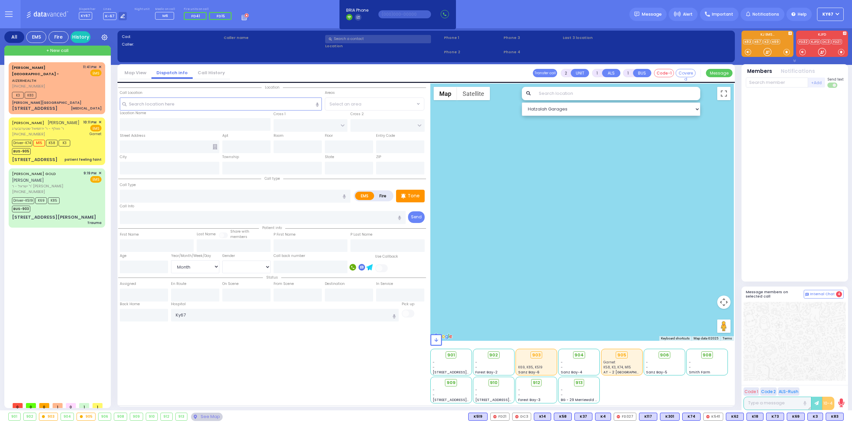
click at [820, 189] on div at bounding box center [794, 184] width 98 height 189
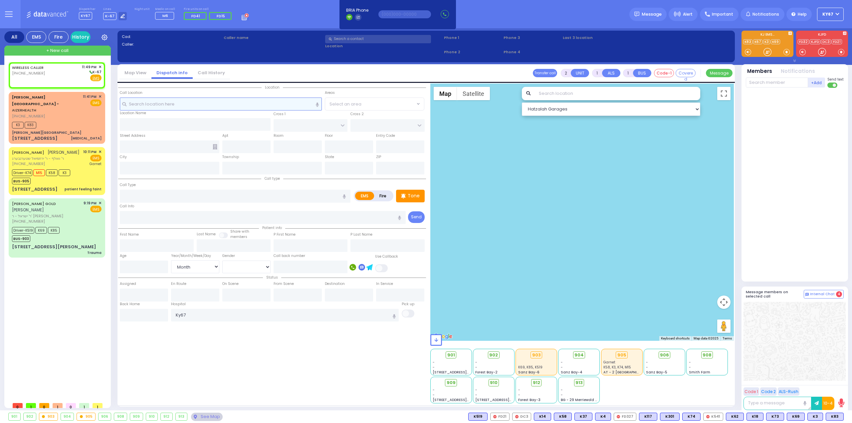
select select
radio input "true"
select select
type input "23:49"
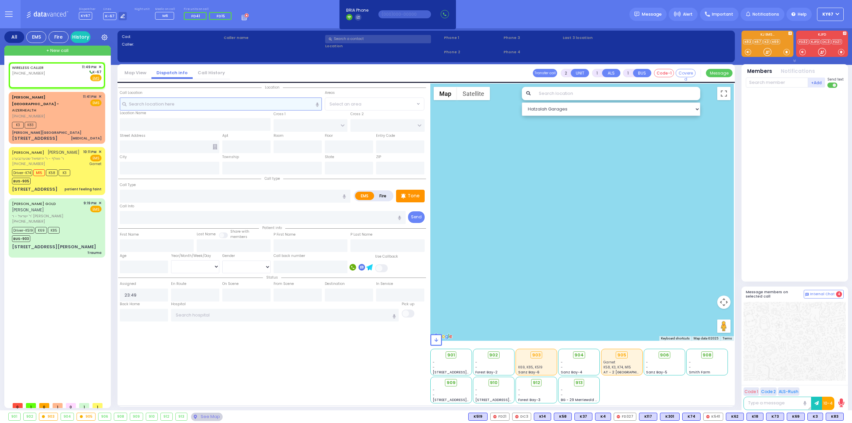
select select "Hatzalah Garages"
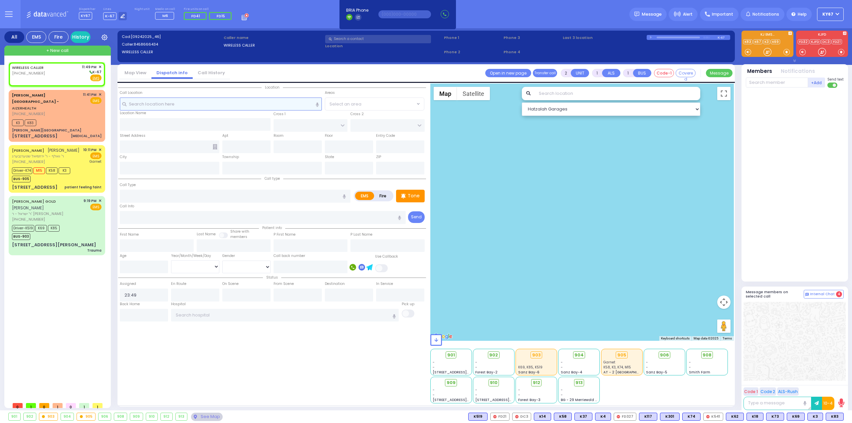
select select
radio input "true"
select select
select select "Hatzalah Garages"
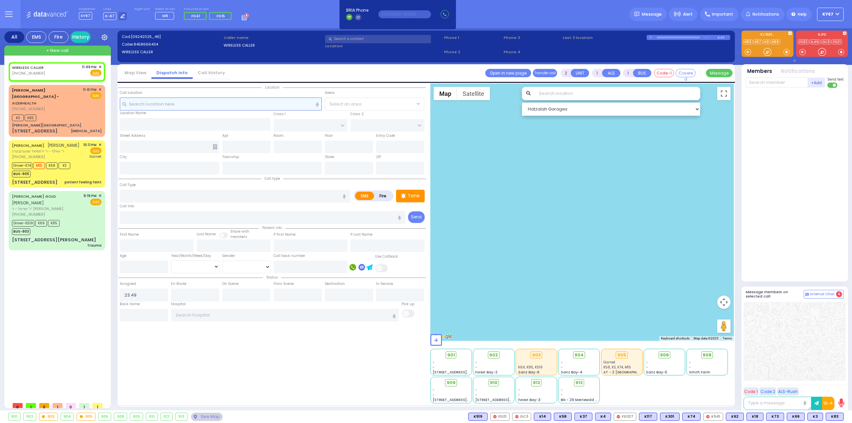
select select
radio input "true"
select select
select select "Hatzalah Garages"
click at [75, 68] on div "WIRELESS CALLER (845) 866-6434 11:49 PM ✕ Fire EMS" at bounding box center [56, 70] width 89 height 12
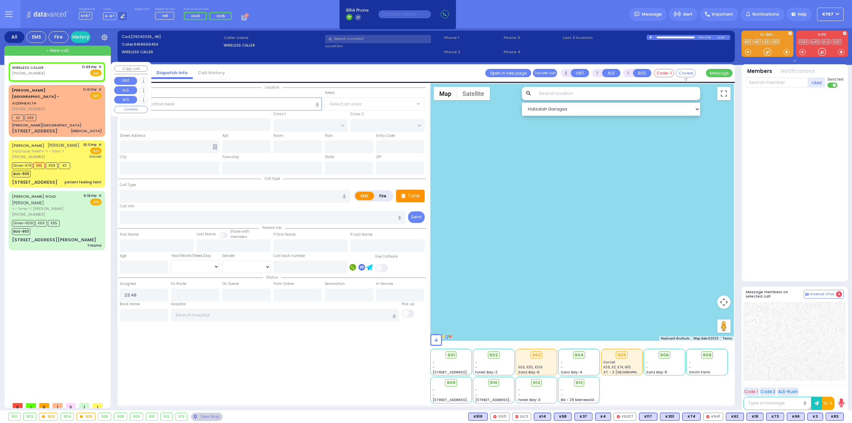
select select
radio input "true"
select select
select select "Hatzalah Garages"
click at [783, 81] on input "text" at bounding box center [776, 83] width 62 height 10
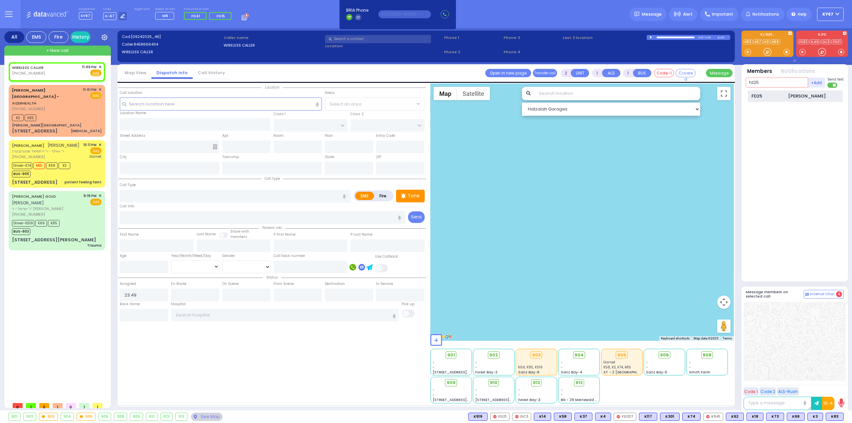
type input "fd25"
click at [802, 96] on div "Mendel Friedman" at bounding box center [807, 96] width 38 height 7
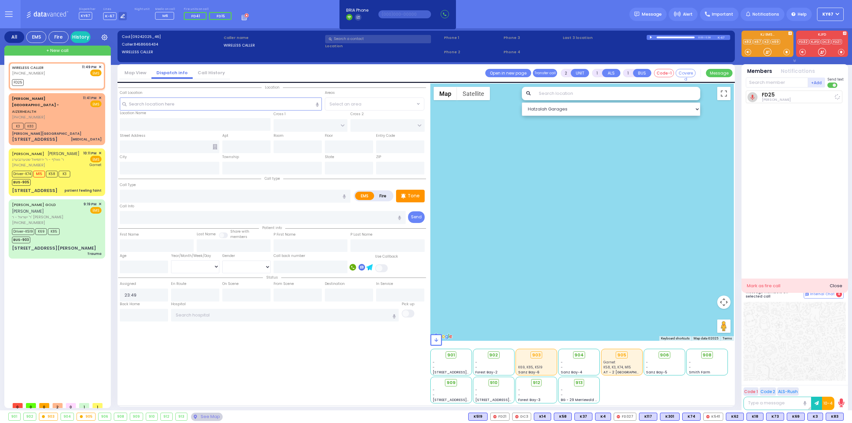
select select
radio input "true"
select select
type input "23:51"
select select "Hatzalah Garages"
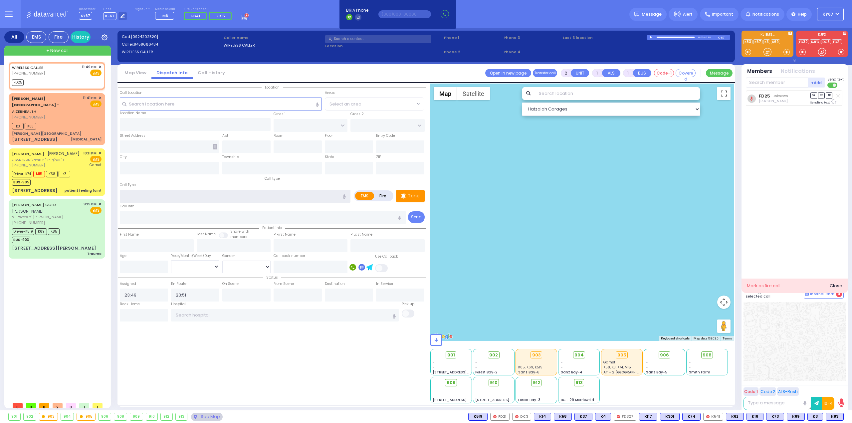
click at [133, 197] on input "text" at bounding box center [235, 196] width 231 height 13
type input "."
click at [100, 67] on span "✕" at bounding box center [99, 67] width 3 height 6
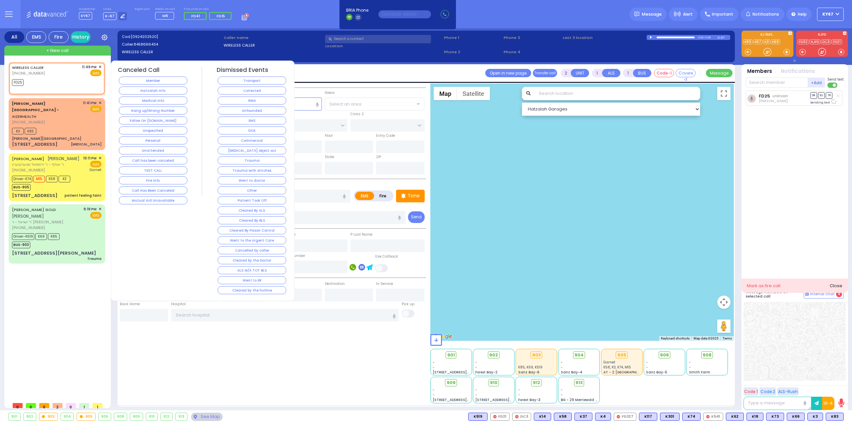
select select
radio input "true"
select select
select select "Hatzalah Garages"
select select
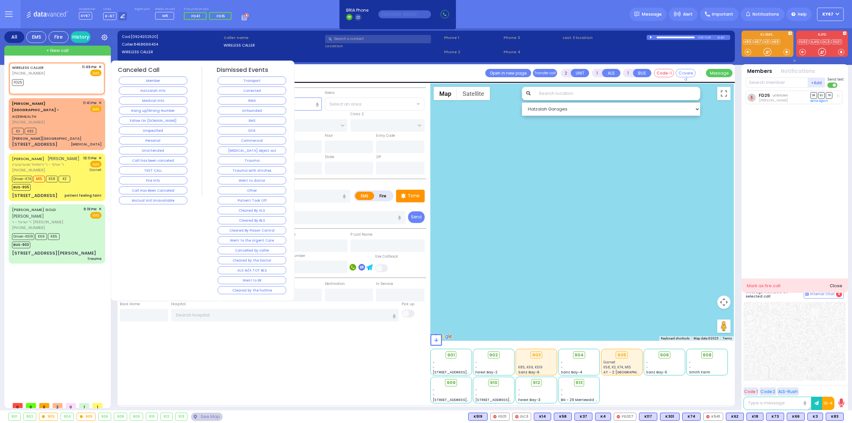
radio input "true"
select select
select select "Hatzalah Garages"
click at [163, 89] on button "Hatzalah Info" at bounding box center [153, 90] width 69 height 8
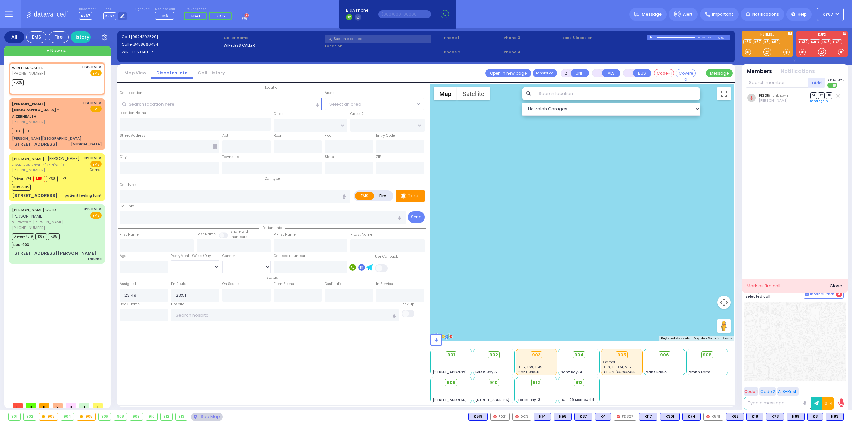
select select
radio input "true"
select select
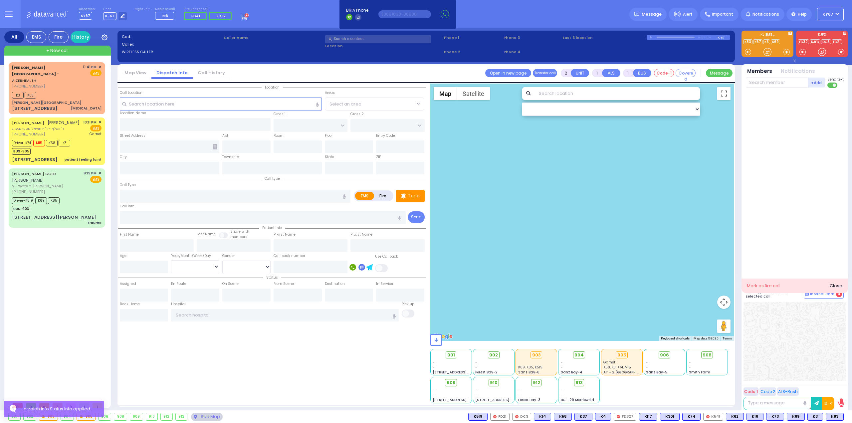
click at [34, 257] on div "Aizer Health Center - AIZERHEALTH (845) 782-3242 11:41 PM ✕" at bounding box center [58, 230] width 99 height 336
click at [647, 15] on span "Message" at bounding box center [651, 14] width 20 height 7
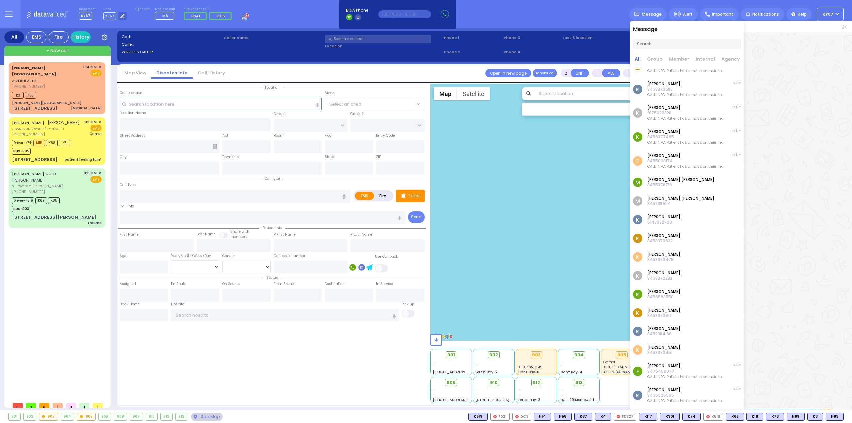
scroll to position [519, 0]
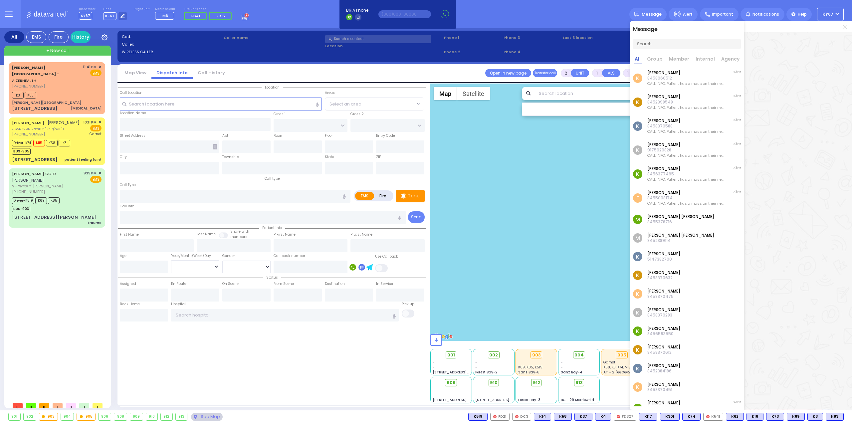
click at [661, 331] on p "8456593550" at bounding box center [663, 333] width 33 height 5
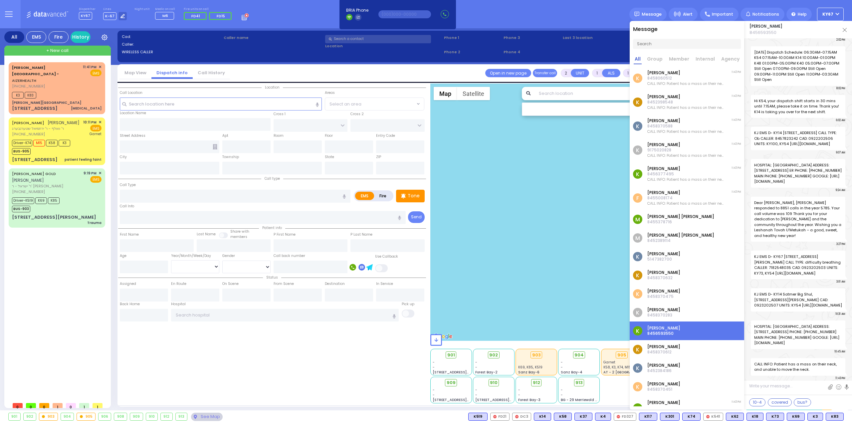
click at [843, 30] on img at bounding box center [844, 30] width 4 height 4
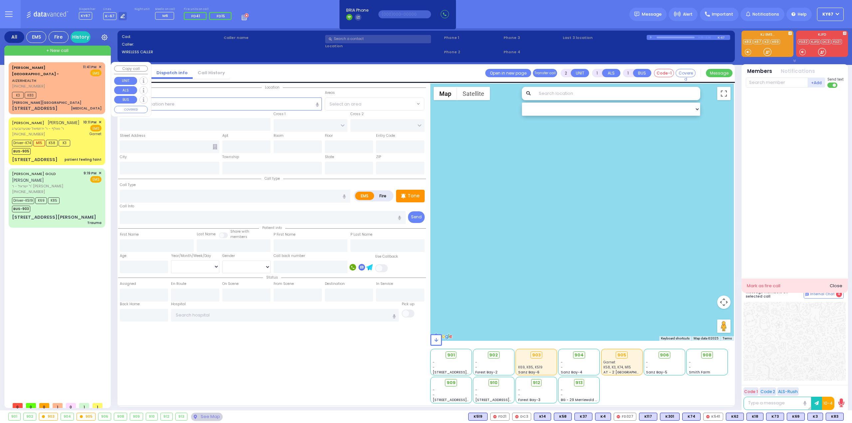
click at [75, 90] on div "K3 K83" at bounding box center [56, 94] width 89 height 8
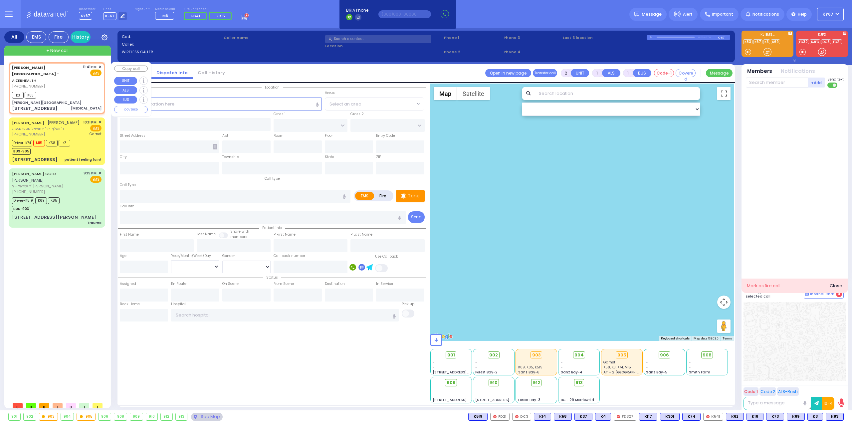
select select
type input "[MEDICAL_DATA]"
radio input "true"
type input "Patient has a mass on their neck, and unable to move the neck."
type input "8"
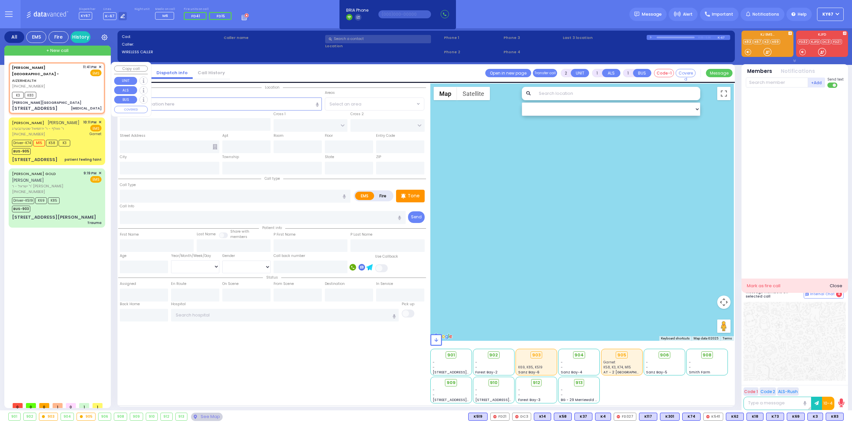
select select "Month"
select select "[DEMOGRAPHIC_DATA]"
type input "23:41"
type input "23:45"
type input "[PERSON_NAME][GEOGRAPHIC_DATA]"
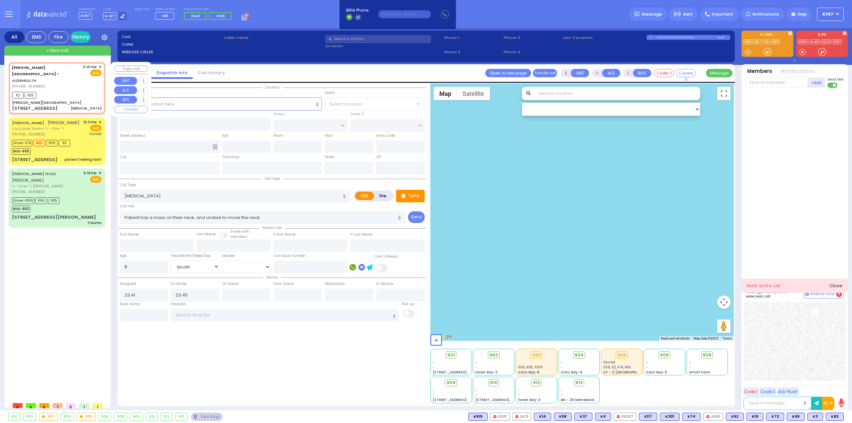
type input "VAN BUREN DR"
type input "CARTER LN"
type input "[STREET_ADDRESS]"
type input "3"
type input "[PERSON_NAME]"
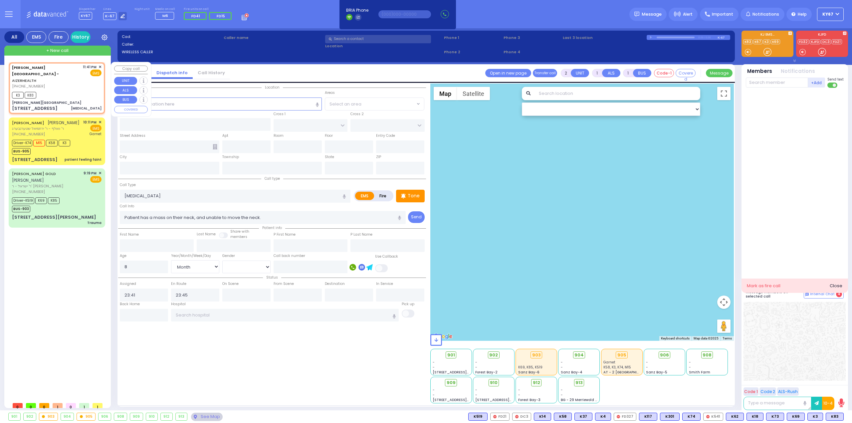
type input "[US_STATE]"
type input "10950"
select select "Hatzalah Garages"
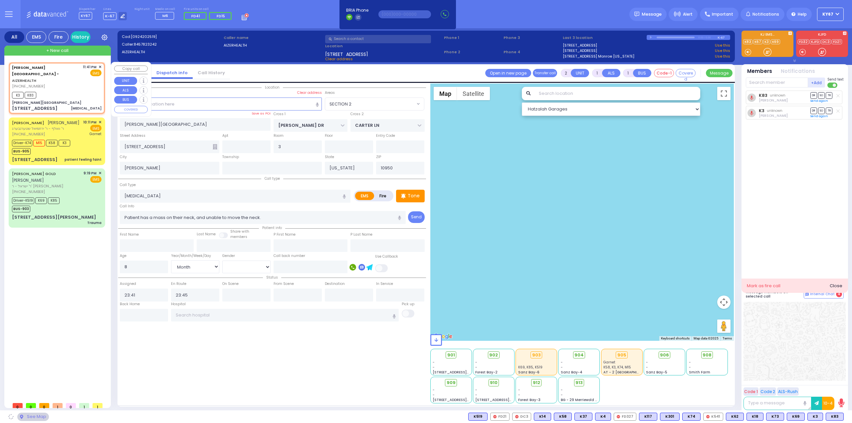
select select "SECTION 2"
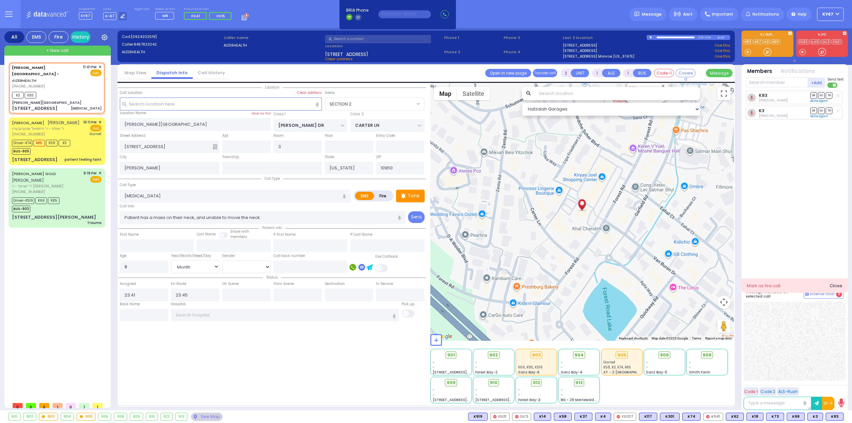
click at [5, 11] on button at bounding box center [9, 14] width 24 height 28
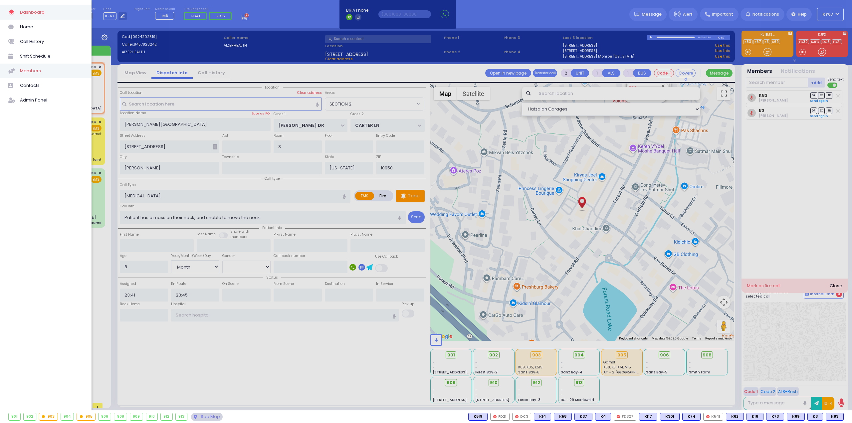
click at [38, 70] on span "Members" at bounding box center [51, 71] width 63 height 9
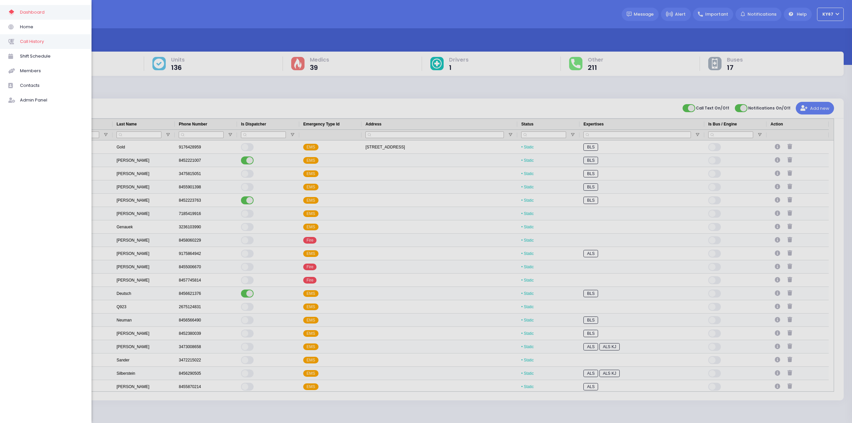
click at [45, 41] on span "Call History" at bounding box center [51, 41] width 63 height 9
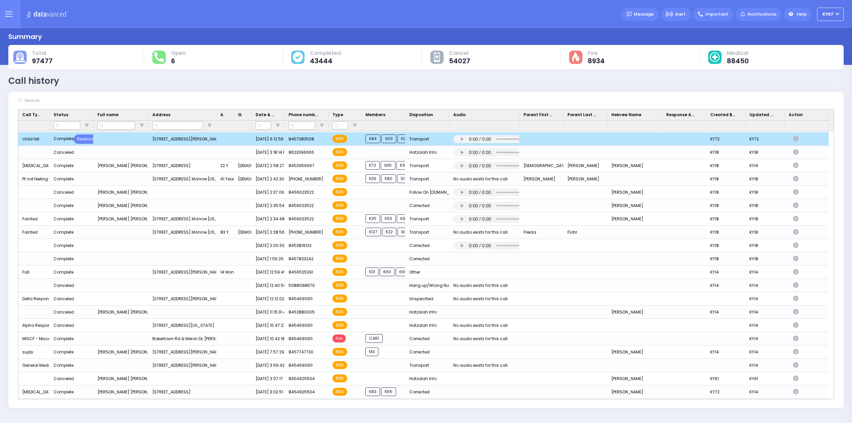
scroll to position [266, 0]
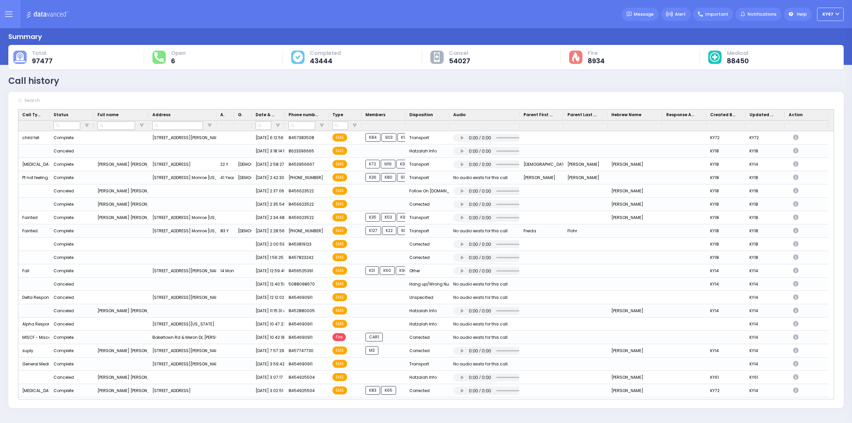
click at [679, 37] on div "Summary" at bounding box center [425, 37] width 835 height 10
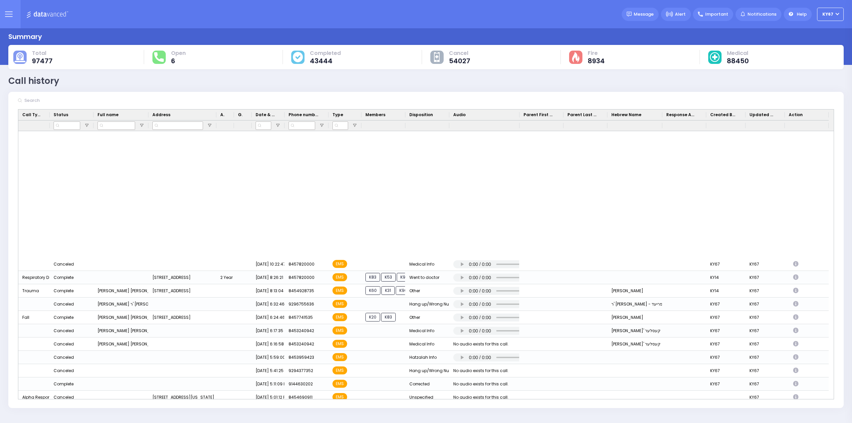
scroll to position [1231, 0]
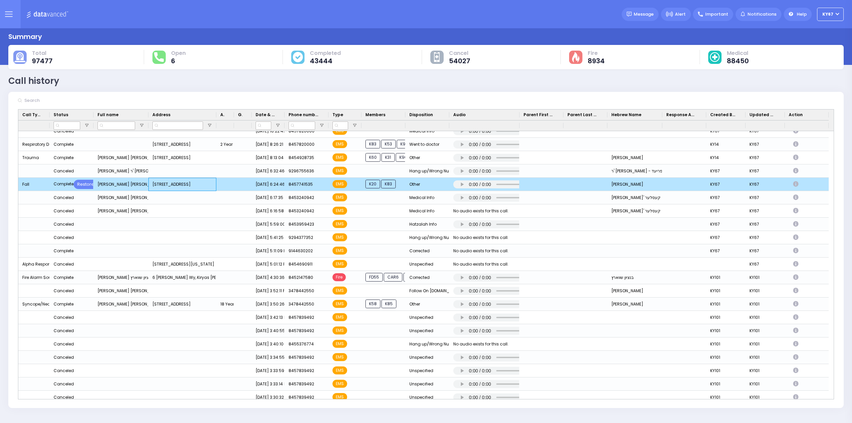
click at [174, 183] on div "[STREET_ADDRESS]" at bounding box center [182, 184] width 68 height 13
click at [427, 183] on div "Other" at bounding box center [427, 184] width 44 height 13
click at [797, 184] on icon "Press SPACE to deselect this row." at bounding box center [796, 184] width 7 height 6
select select
select select "Cleared by the Doctor"
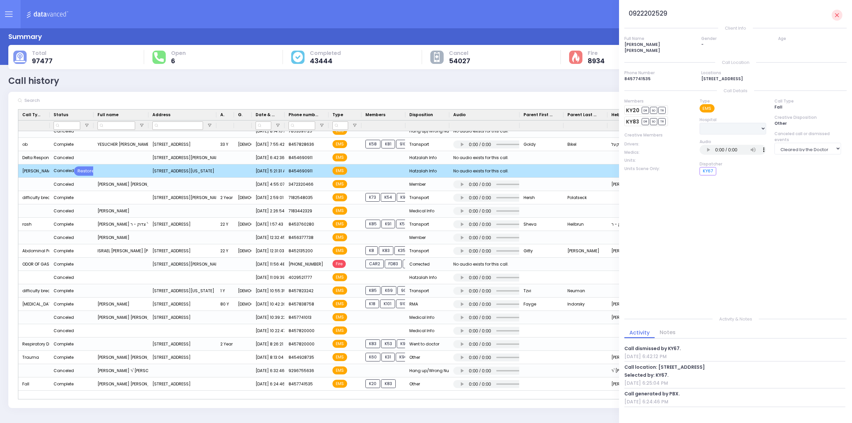
scroll to position [998, 0]
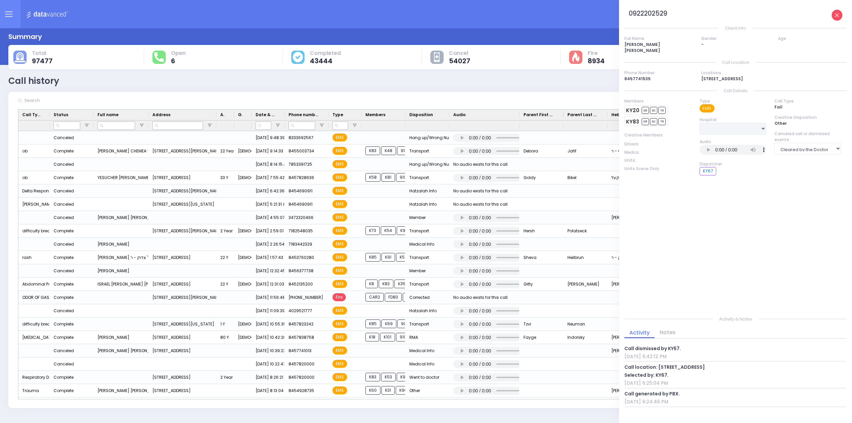
click at [839, 14] on link at bounding box center [836, 15] width 11 height 11
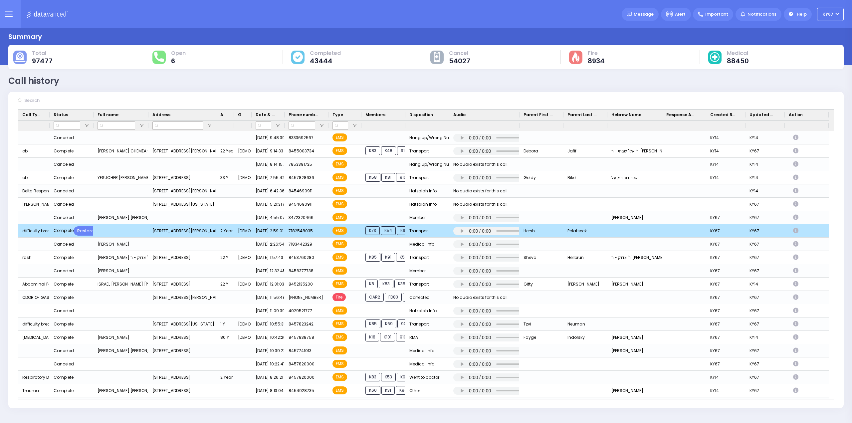
click at [796, 231] on icon "Press SPACE to deselect this row." at bounding box center [796, 231] width 7 height 6
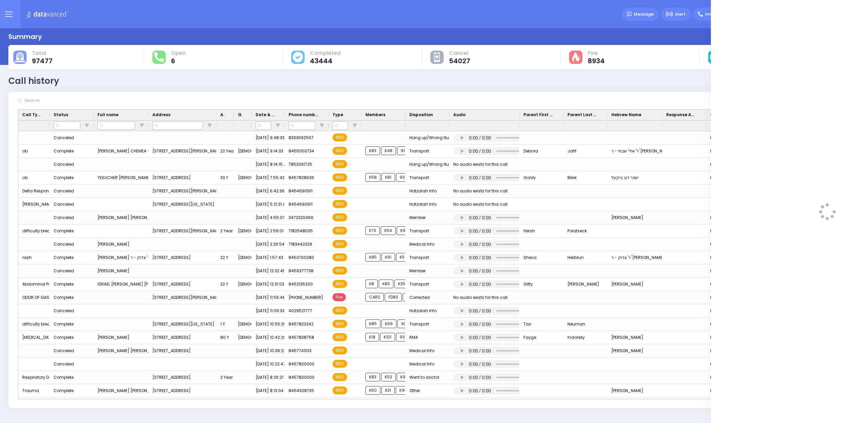
select select
select select "Transport"
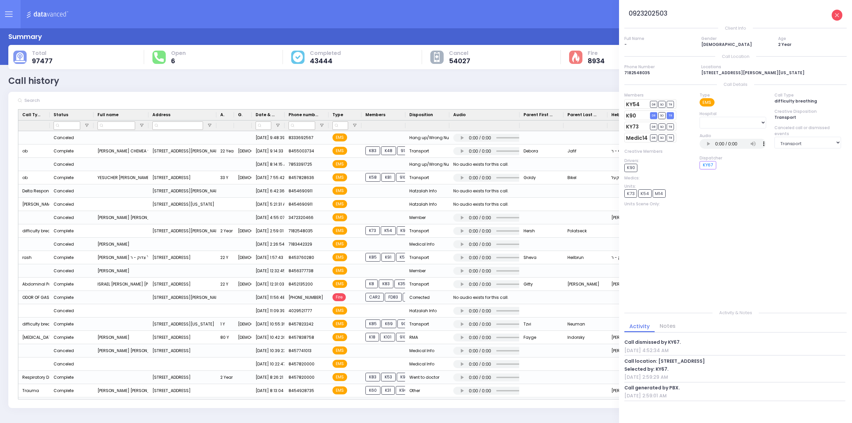
click at [836, 14] on icon at bounding box center [837, 15] width 4 height 4
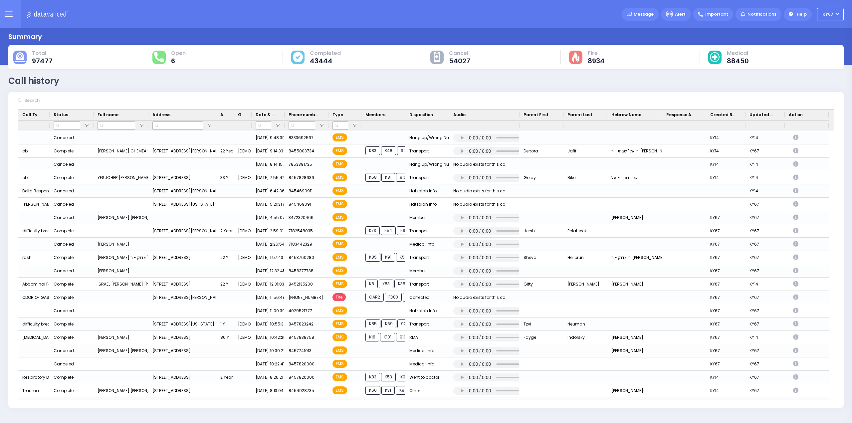
click at [8, 12] on icon at bounding box center [9, 14] width 8 height 8
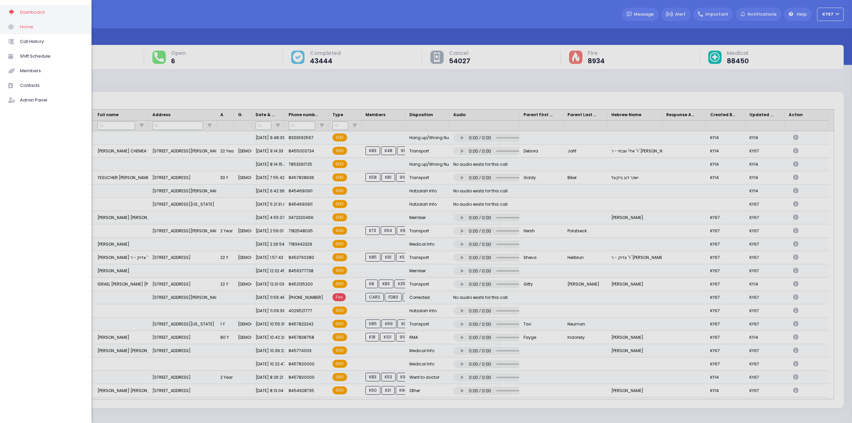
click at [27, 29] on span "Home" at bounding box center [51, 27] width 63 height 9
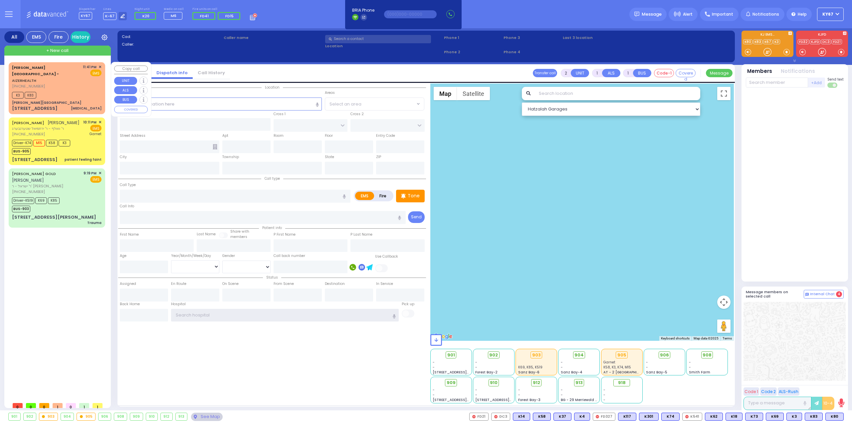
type input "Ky67"
click at [100, 66] on span "✕" at bounding box center [99, 67] width 3 height 6
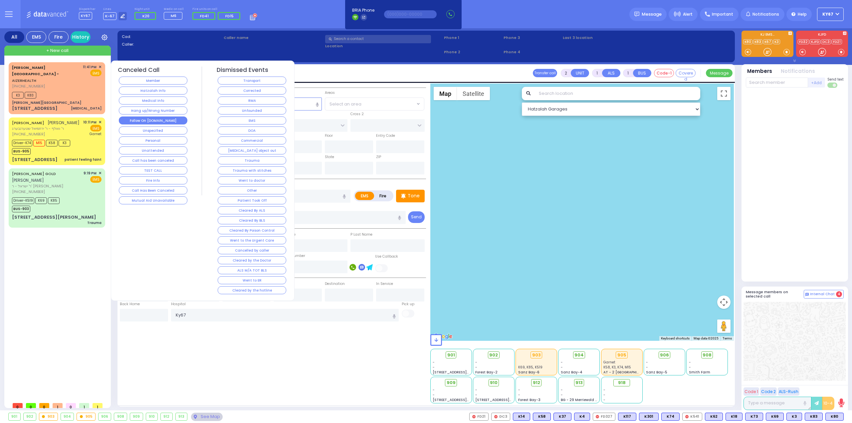
click at [168, 120] on button "Follow On [DOMAIN_NAME]" at bounding box center [153, 120] width 69 height 8
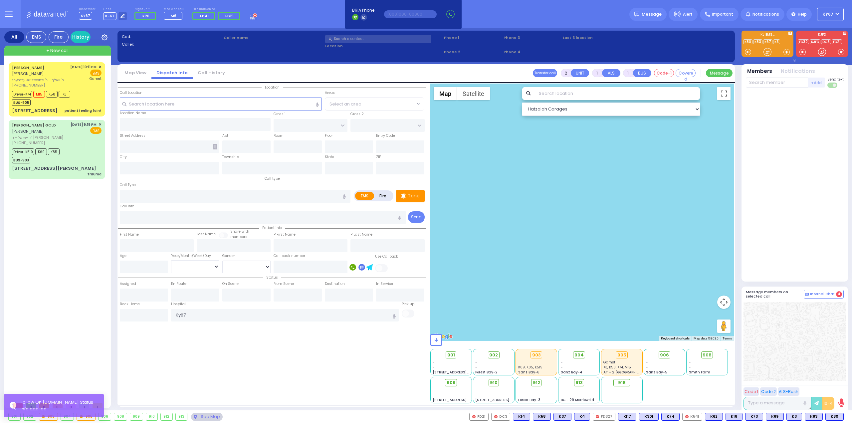
click at [79, 257] on div "[PERSON_NAME] [PERSON_NAME] ר' וואלף - ר' [PERSON_NAME] [PHONE_NUMBER] [DATE] 1…" at bounding box center [58, 230] width 99 height 336
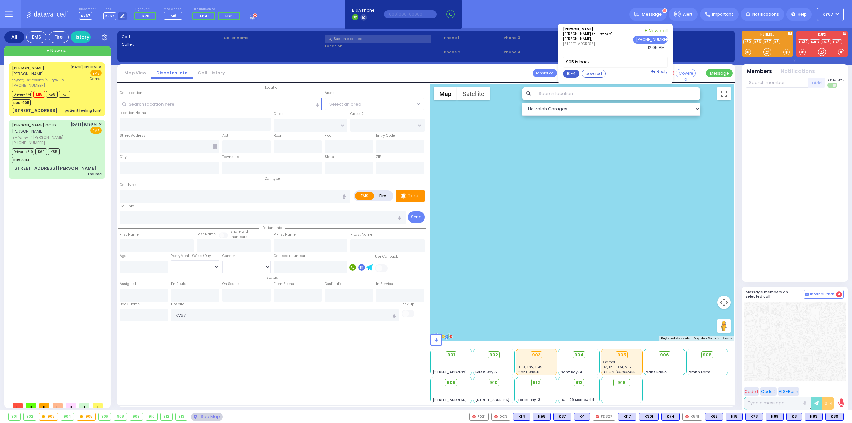
click at [571, 72] on button "10-4" at bounding box center [571, 74] width 16 height 8
type textarea "10-4 thank you"
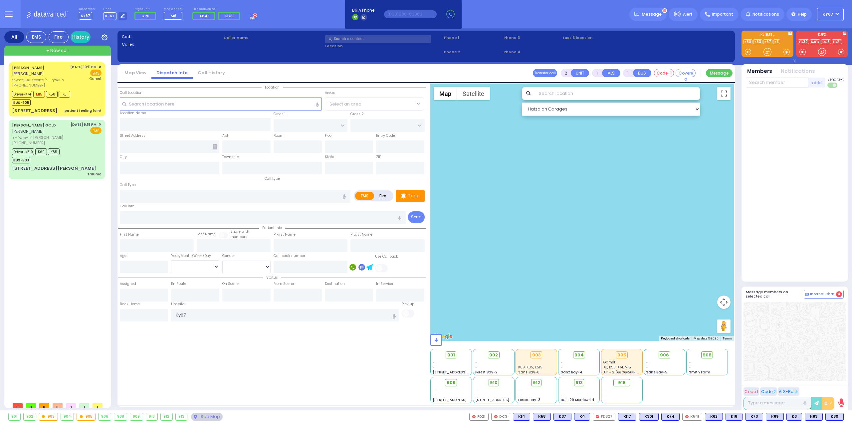
click at [0, 0] on button "Send" at bounding box center [0, 0] width 0 height 0
click at [73, 141] on div "[DATE] 9:19 PM ✕ EMS" at bounding box center [86, 134] width 31 height 24
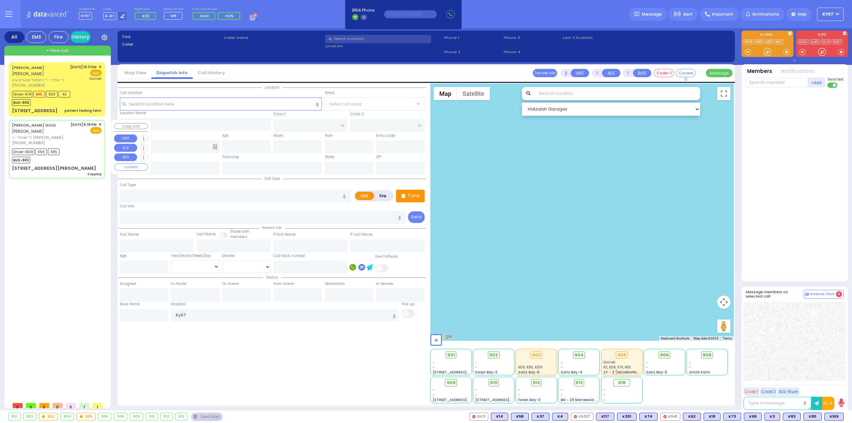
type input "6"
select select
type input "Trauma"
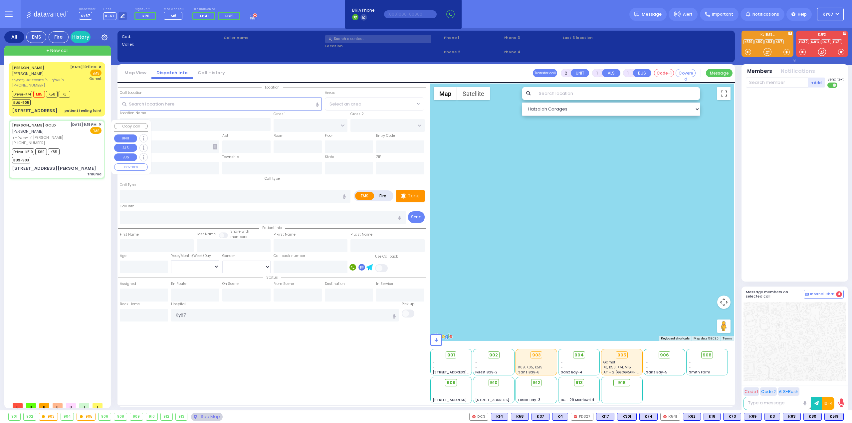
radio input "true"
type input "[PERSON_NAME]"
type input "GOLD"
type input "Burech"
type input "Gold"
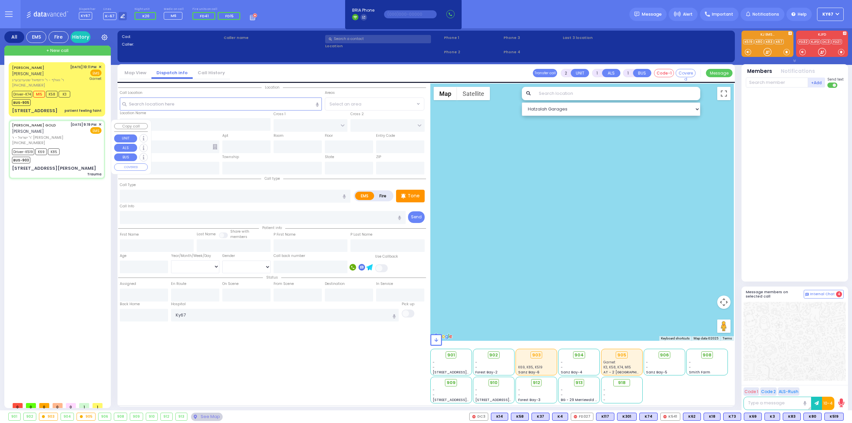
type input "2"
select select "Year"
select select "[DEMOGRAPHIC_DATA]"
type input "21:19"
type input "21:21"
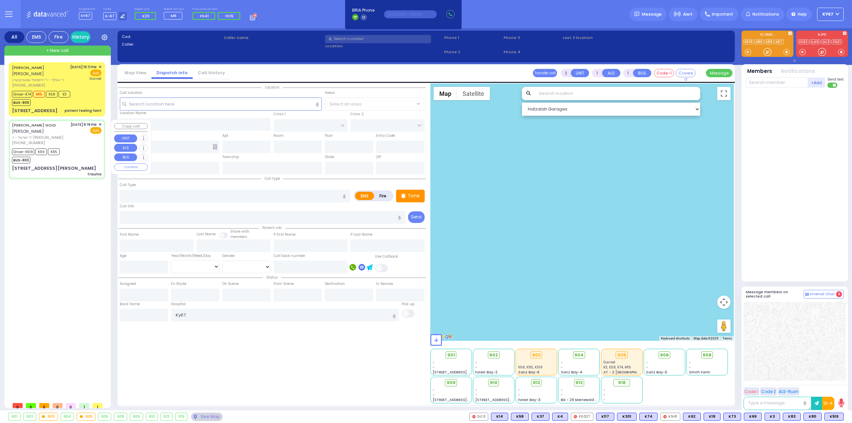
type input "21:23"
type input "21:40"
type input "22:10"
type input "22:25"
type input "[GEOGRAPHIC_DATA] [STREET_ADDRESS][PERSON_NAME]"
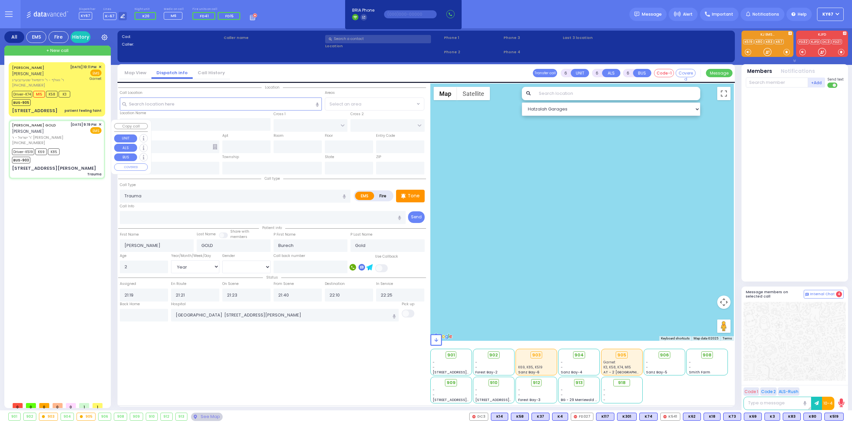
select select "Hatzalah Garages"
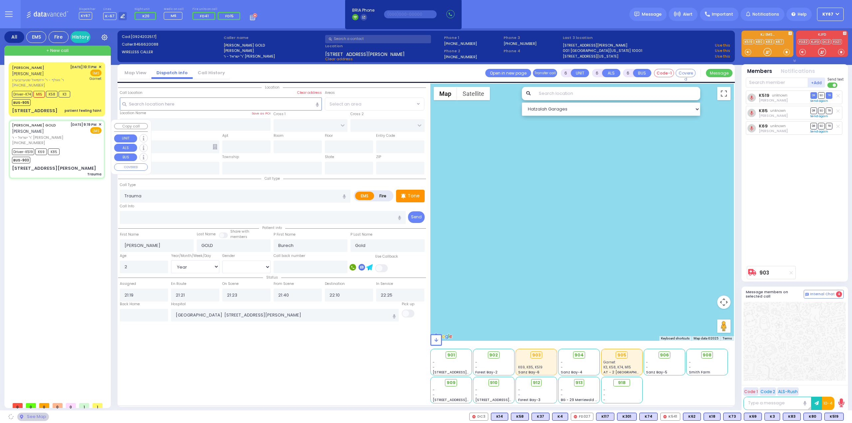
type input "SATMAR DR"
type input "TAYLOR COURT"
type input "13 [PERSON_NAME] CT"
type input "312"
type input "Monroe"
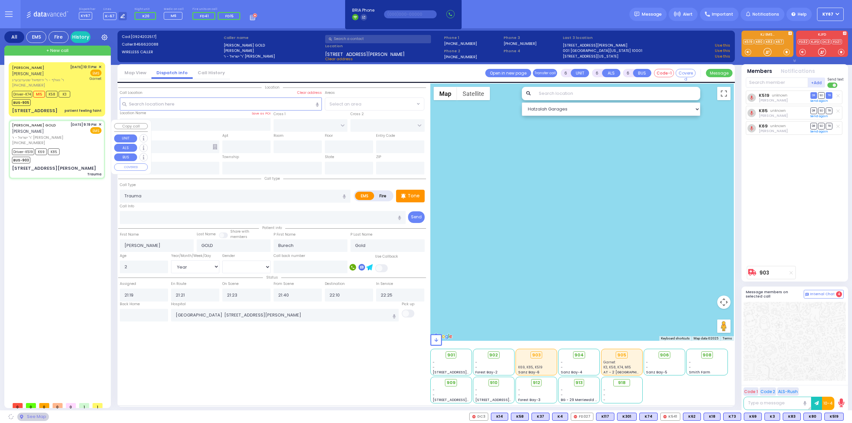
type input "[US_STATE]"
type input "10950"
select select "SECTION 3"
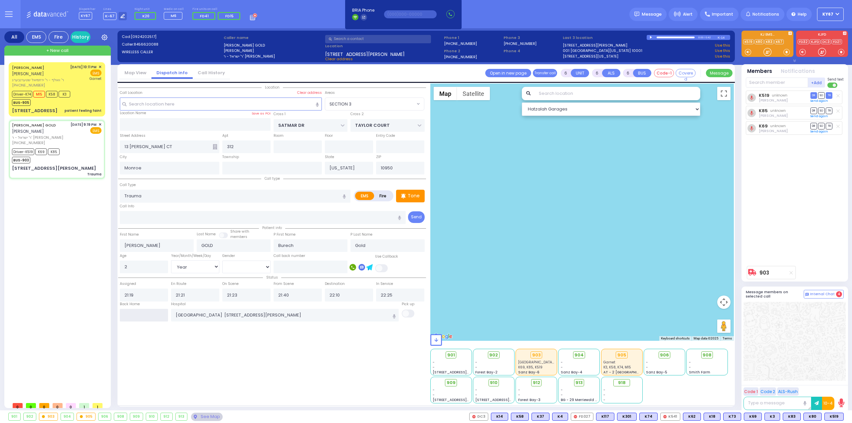
click at [139, 315] on input "text" at bounding box center [144, 315] width 48 height 13
type input "00:05"
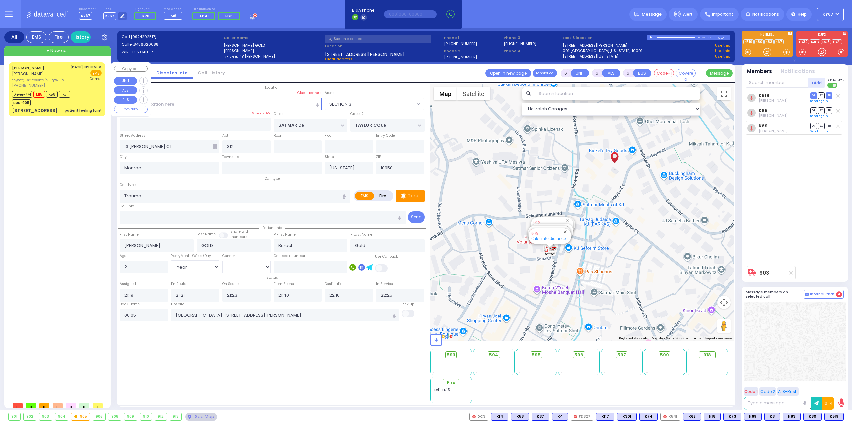
click at [79, 81] on div "[DATE] 10:11 PM ✕ EMS Garnet" at bounding box center [86, 76] width 32 height 24
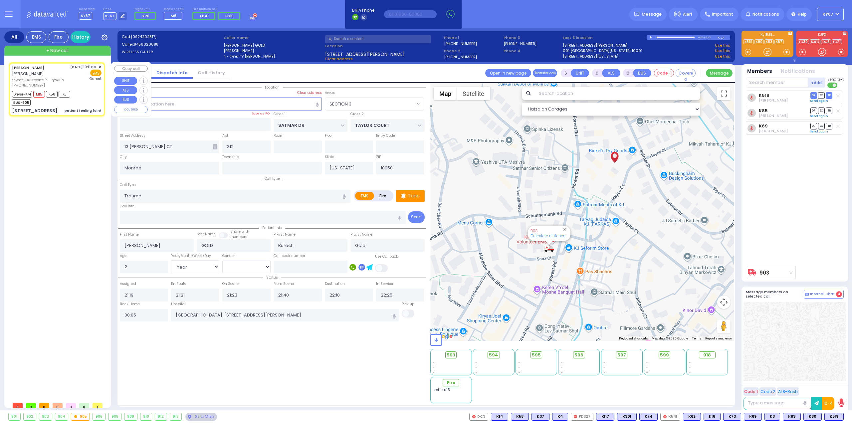
select select
type input "patient feeling faint"
radio input "true"
type input "[PERSON_NAME]"
type input "GOLDENBERG"
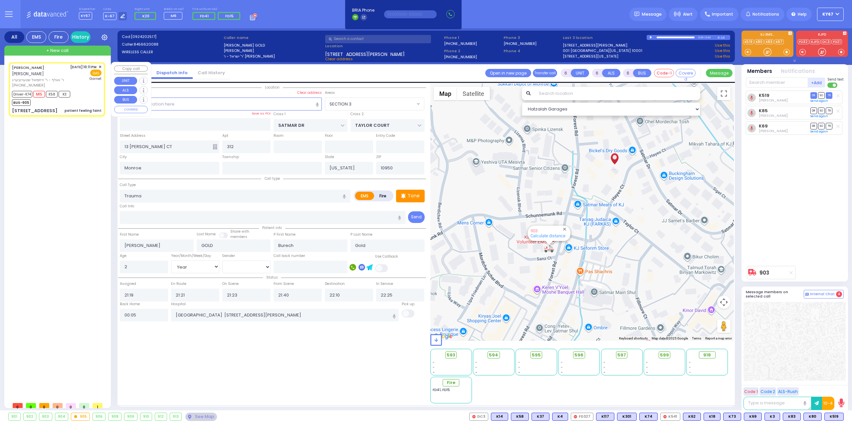
type input "[PERSON_NAME]"
type input "50"
select select "Year"
select select "[DEMOGRAPHIC_DATA]"
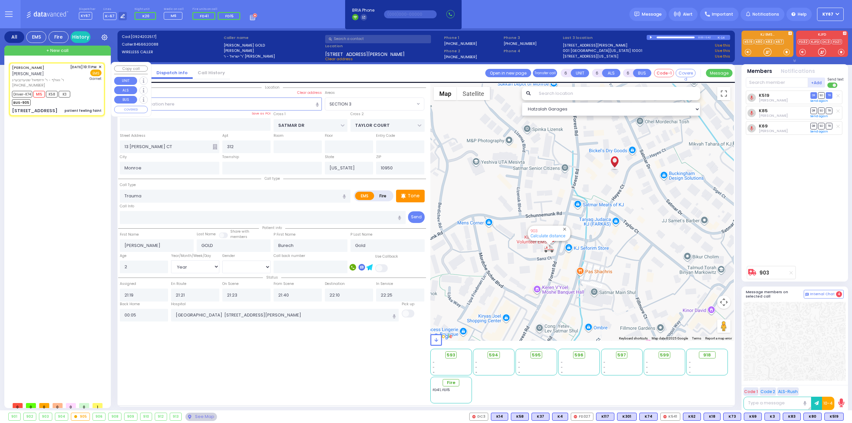
type input "22:11"
type input "22:13"
type input "22:15"
type input "22:40"
type input "23:11"
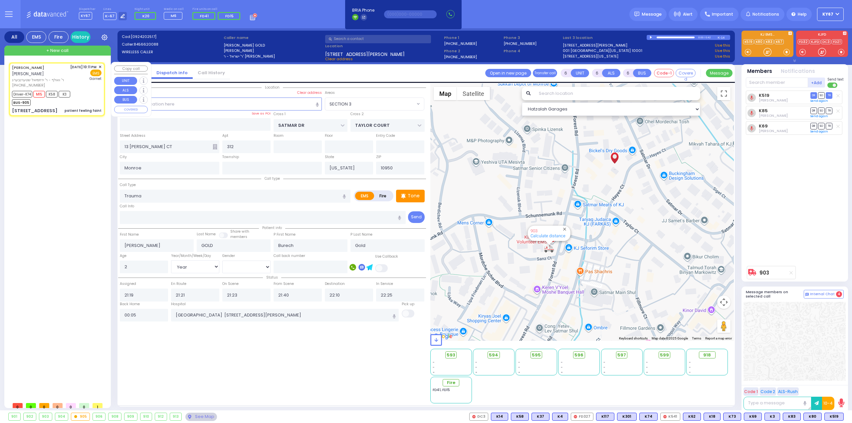
type input "00:03"
type input "[GEOGRAPHIC_DATA]"
select select "Hatzalah Garages"
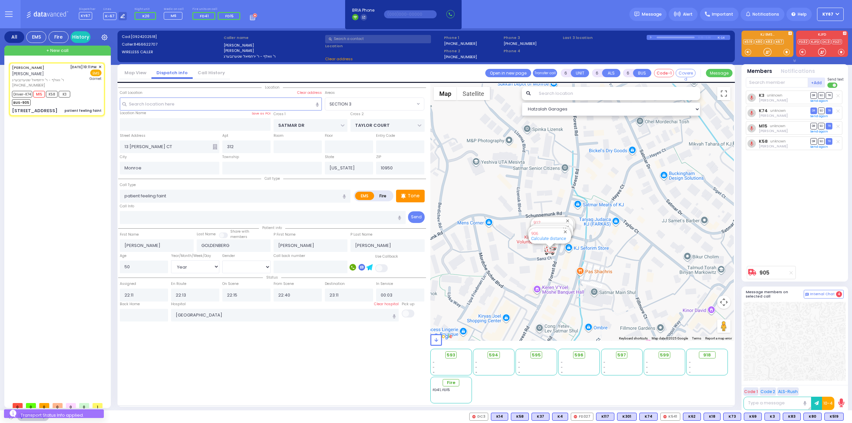
type input "ZENTA RD"
type input "KOSNITZ DR"
type input "29 SCHUNNEMUNK RD"
type input "301"
type input "[PERSON_NAME]"
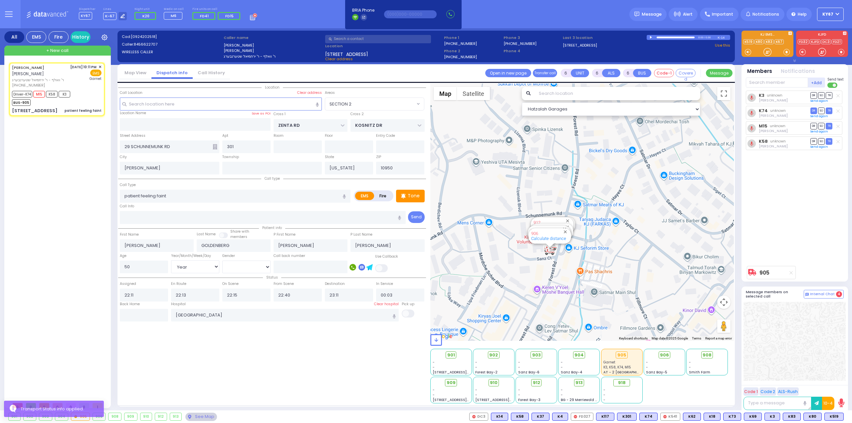
select select "SECTION 2"
click at [151, 315] on input "text" at bounding box center [144, 315] width 48 height 13
type input "00:05"
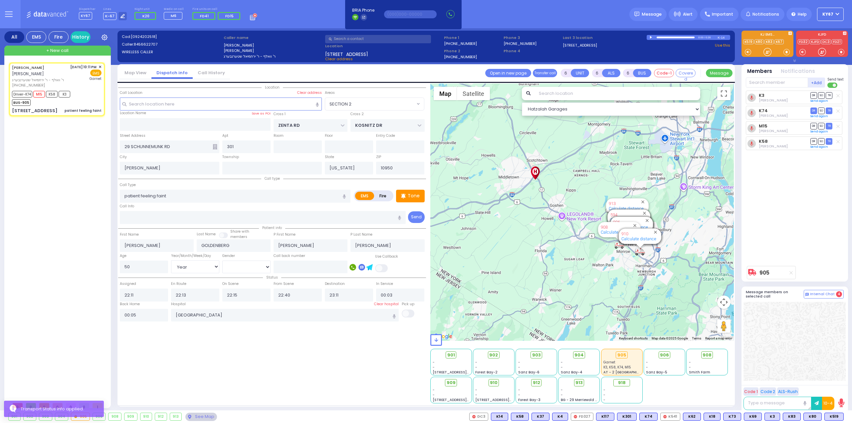
click at [228, 357] on div "Location All areas" at bounding box center [272, 243] width 308 height 320
select select
radio input "true"
select select
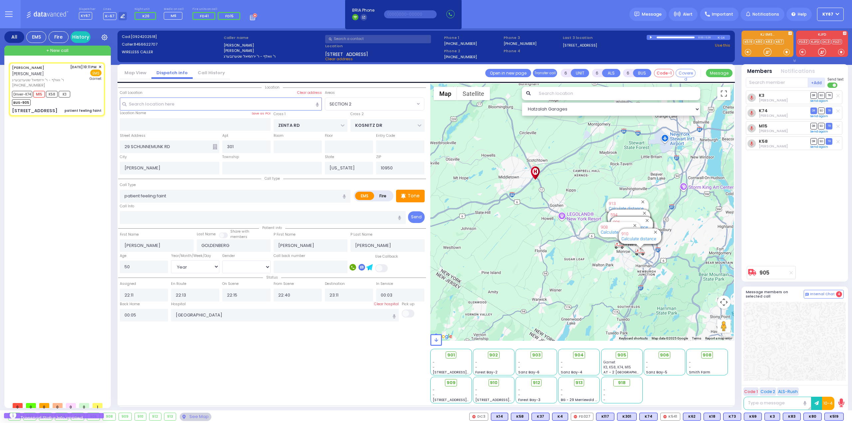
select select
